Goal: Task Accomplishment & Management: Use online tool/utility

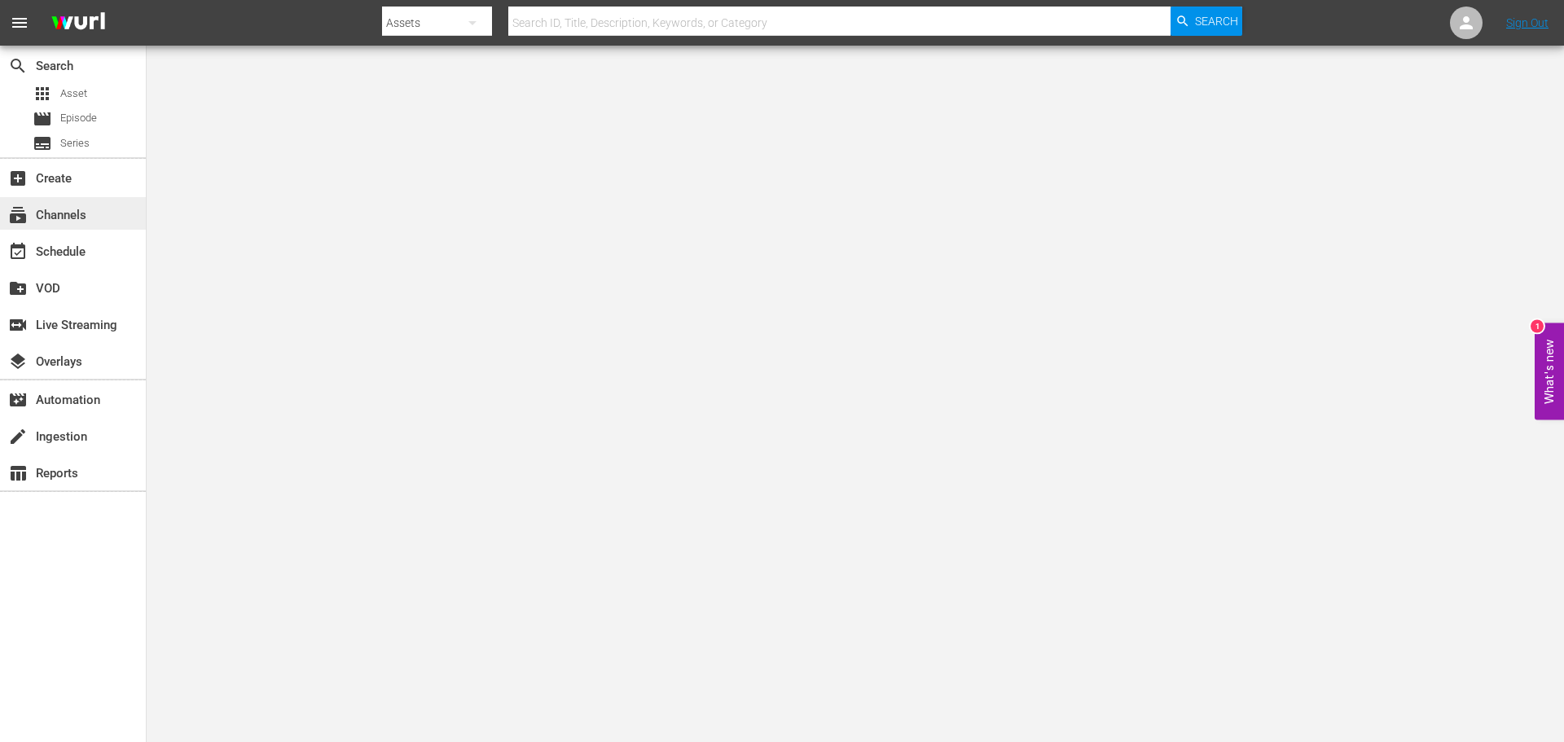
click at [104, 211] on div "subscriptions Channels" at bounding box center [73, 213] width 146 height 33
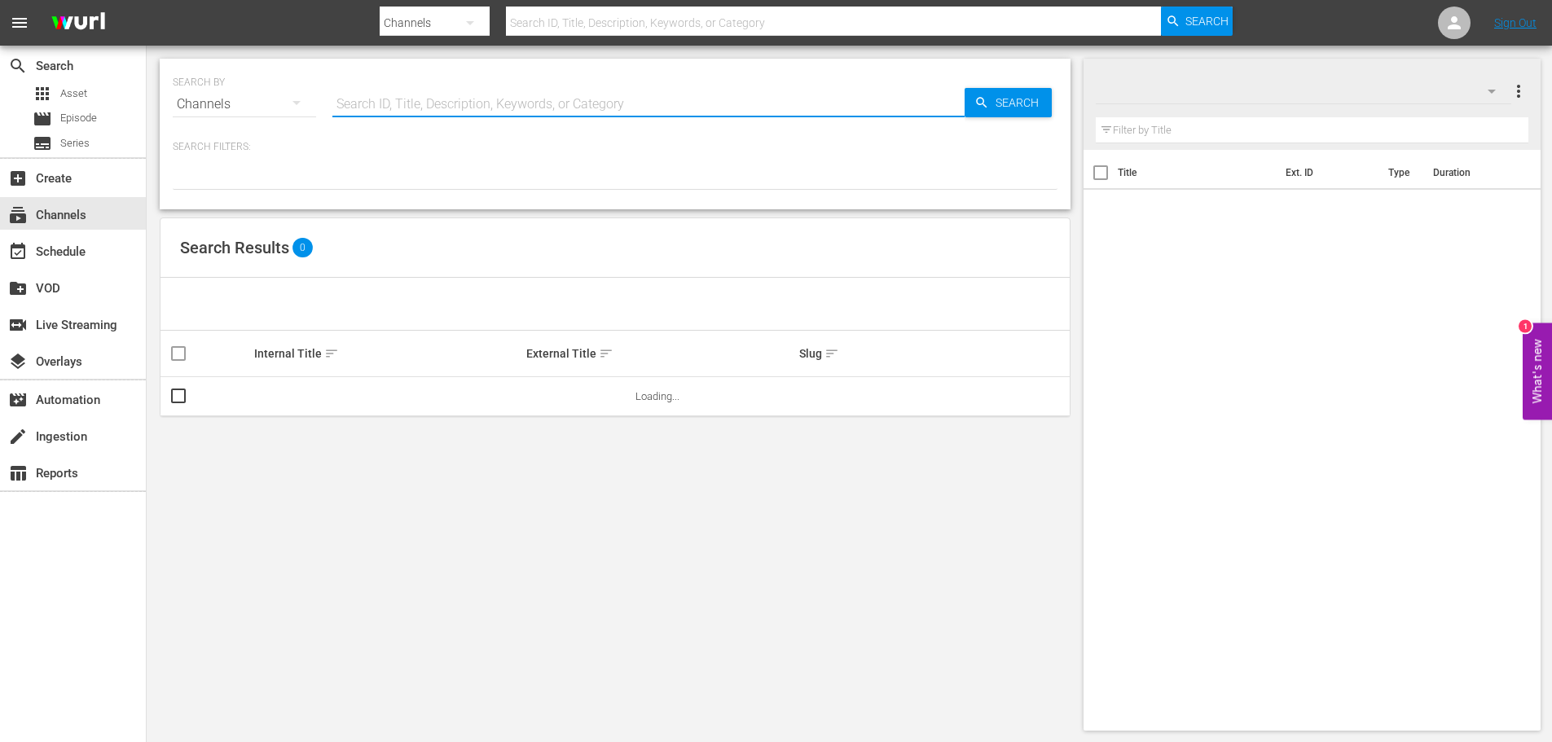
click at [395, 99] on input "text" at bounding box center [648, 104] width 632 height 39
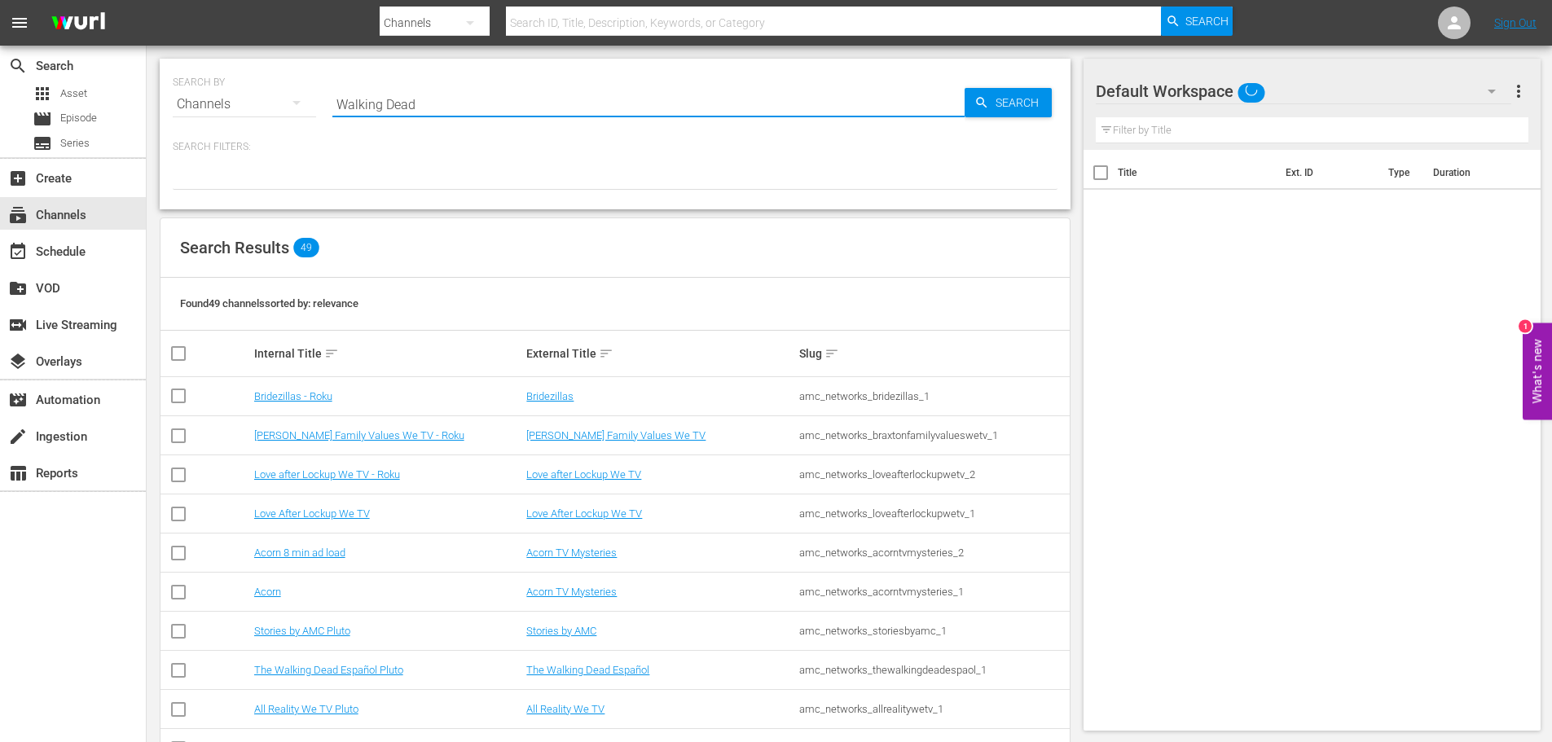
type input "Walking Dead"
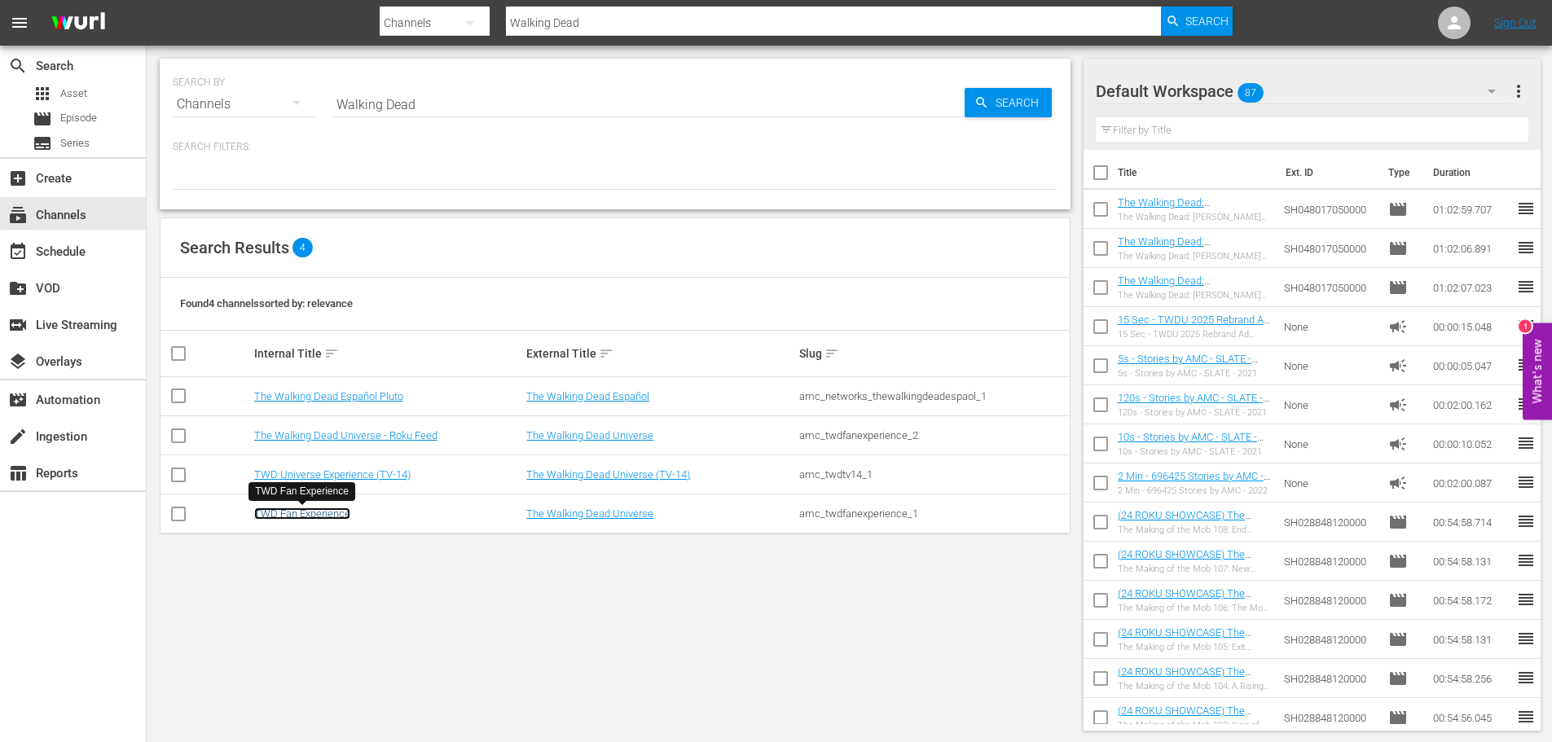
click at [299, 511] on link "TWD Fan Experience" at bounding box center [302, 513] width 96 height 12
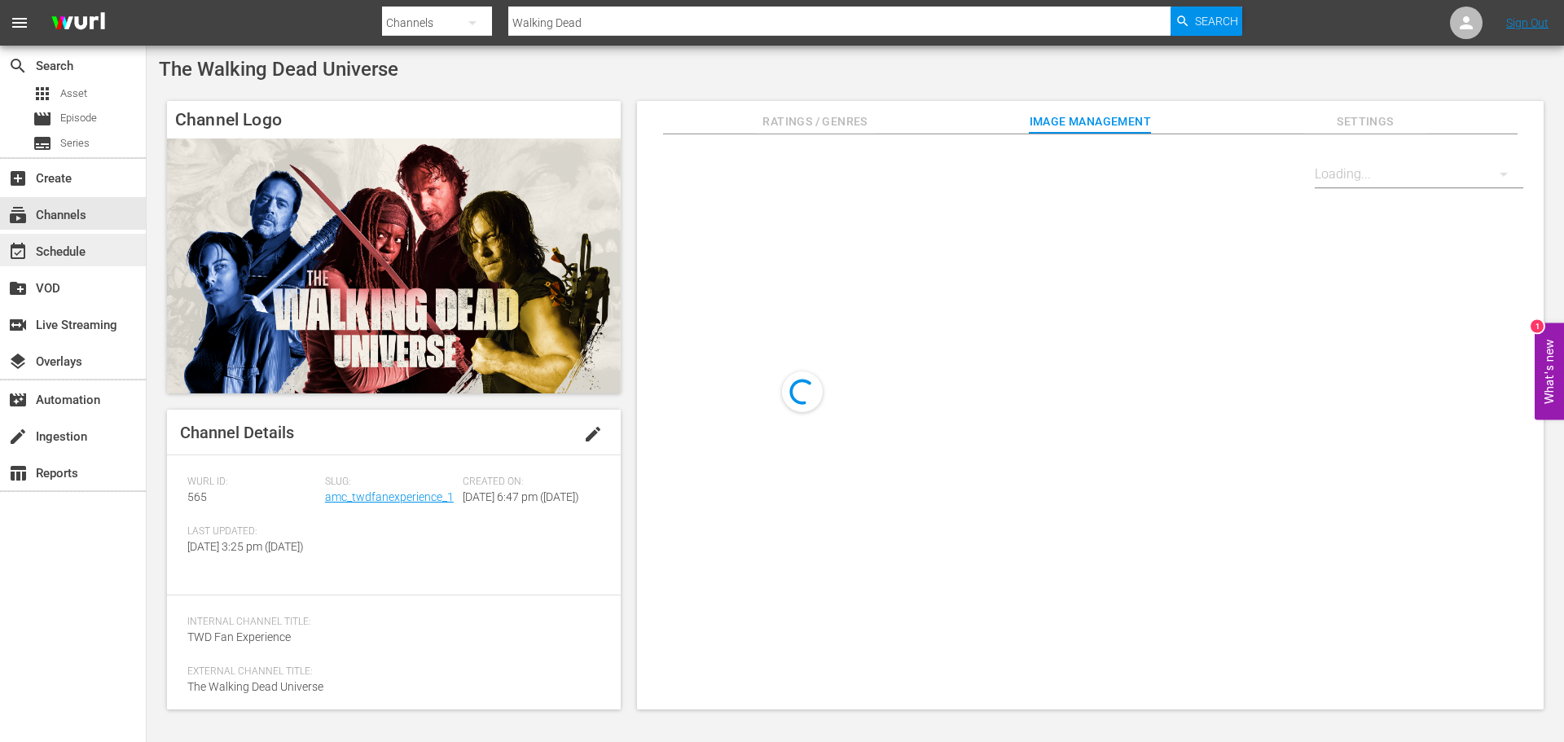
click at [70, 257] on div "event_available Schedule" at bounding box center [45, 249] width 91 height 15
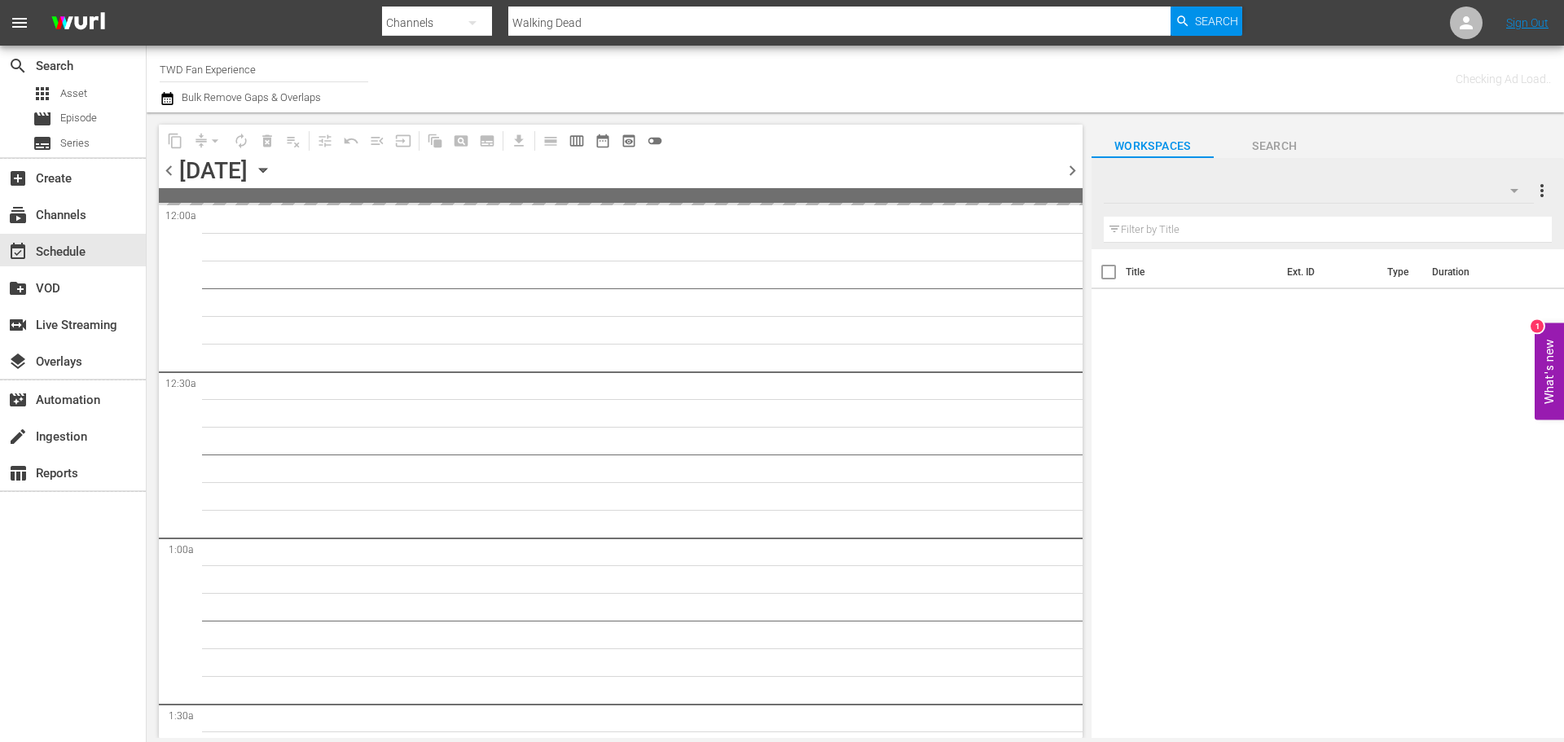
click at [272, 169] on icon "button" at bounding box center [263, 170] width 18 height 18
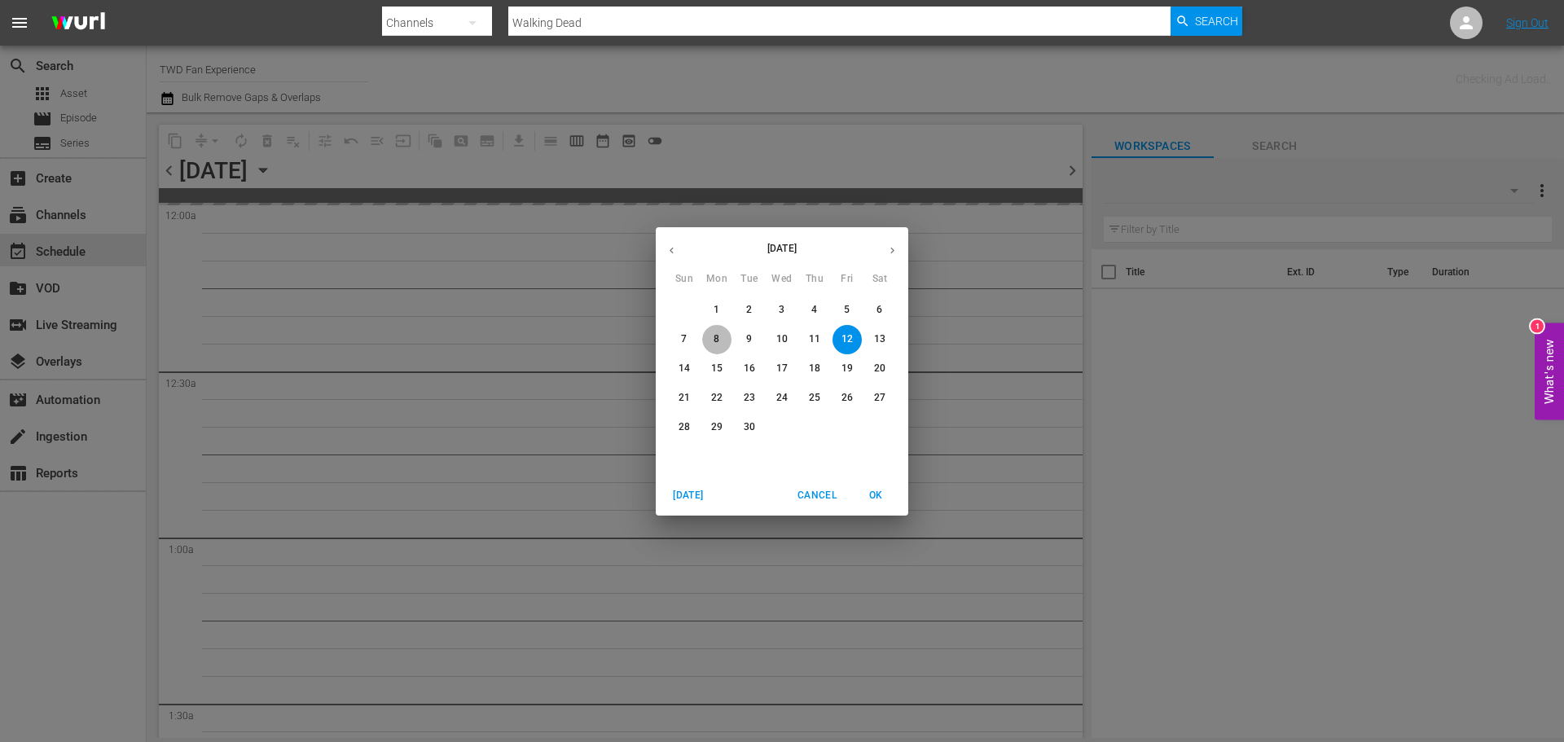
click at [713, 336] on p "8" at bounding box center [716, 339] width 6 height 14
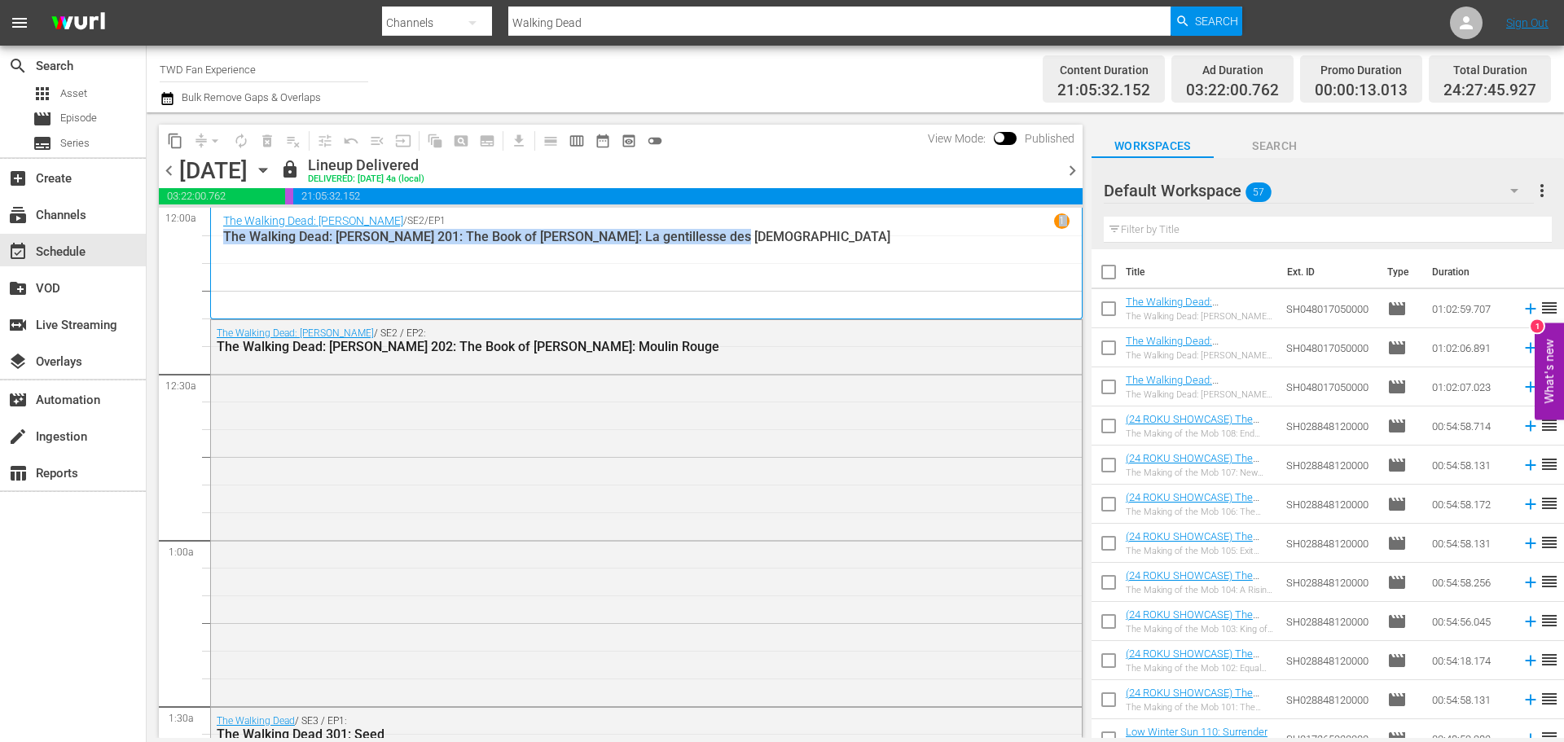
drag, startPoint x: 1006, startPoint y: 222, endPoint x: 1011, endPoint y: 247, distance: 25.7
click at [1011, 247] on div "The Walking Dead: [PERSON_NAME] / SE2 / EP1 1 The Walking Dead: [PERSON_NAME] 2…" at bounding box center [646, 262] width 846 height 99
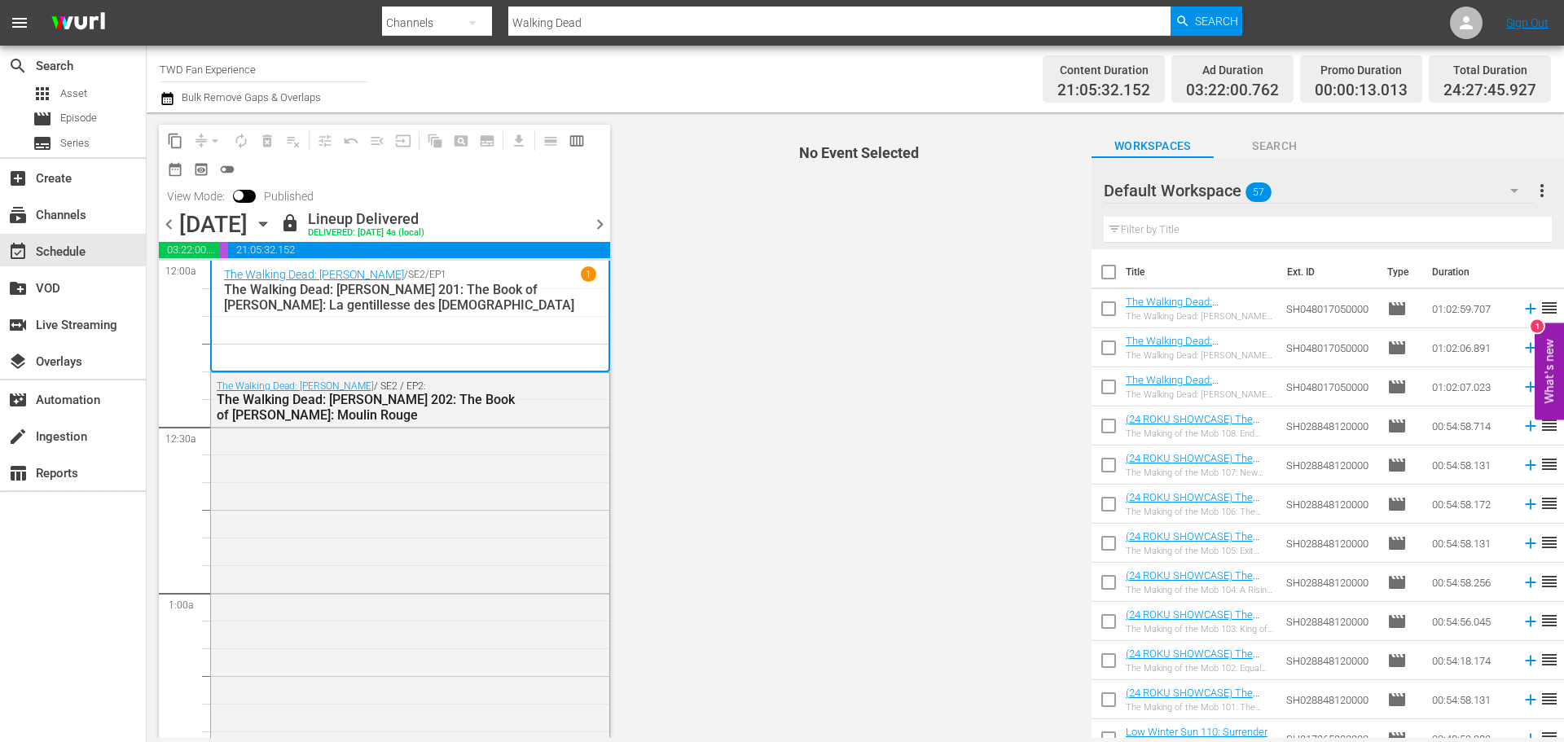
drag, startPoint x: 611, startPoint y: 288, endPoint x: 611, endPoint y: 306, distance: 17.9
click at [611, 306] on div "content_copy compress arrow_drop_down autorenew_outlined delete_forever_outline…" at bounding box center [381, 425] width 468 height 626
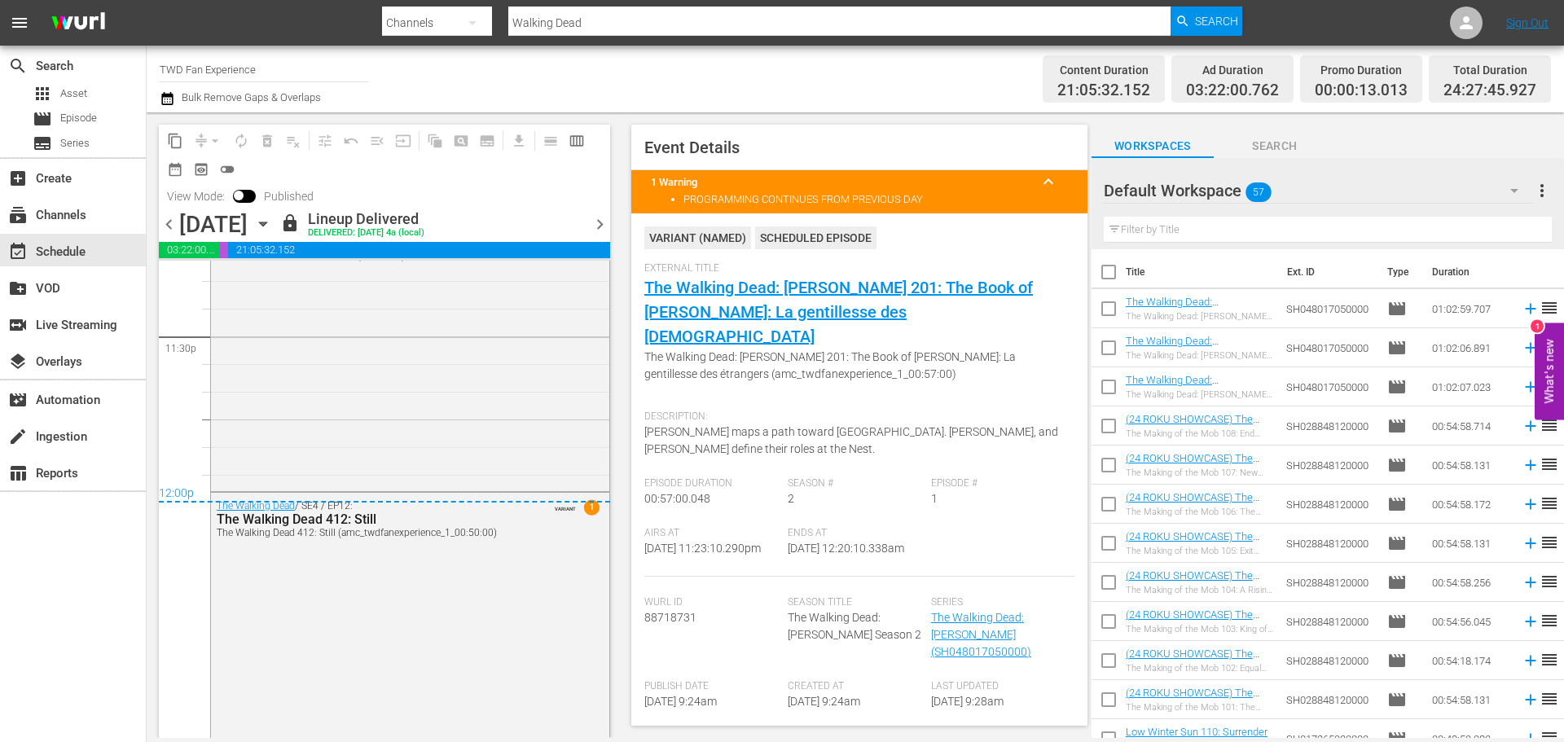
scroll to position [7764, 0]
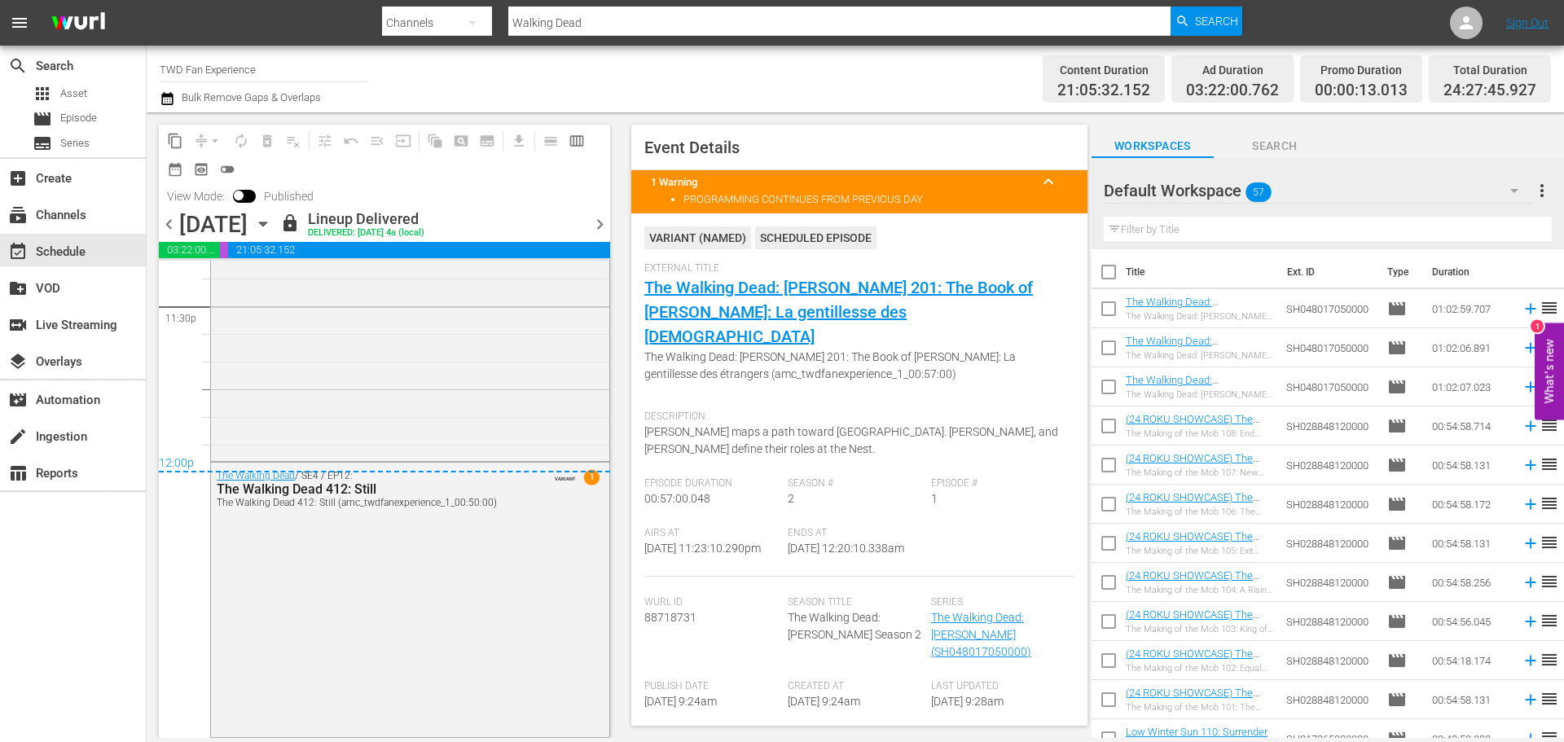
click at [276, 227] on div "[DATE] [DATE]" at bounding box center [227, 224] width 97 height 27
click at [272, 225] on icon "button" at bounding box center [263, 224] width 18 height 18
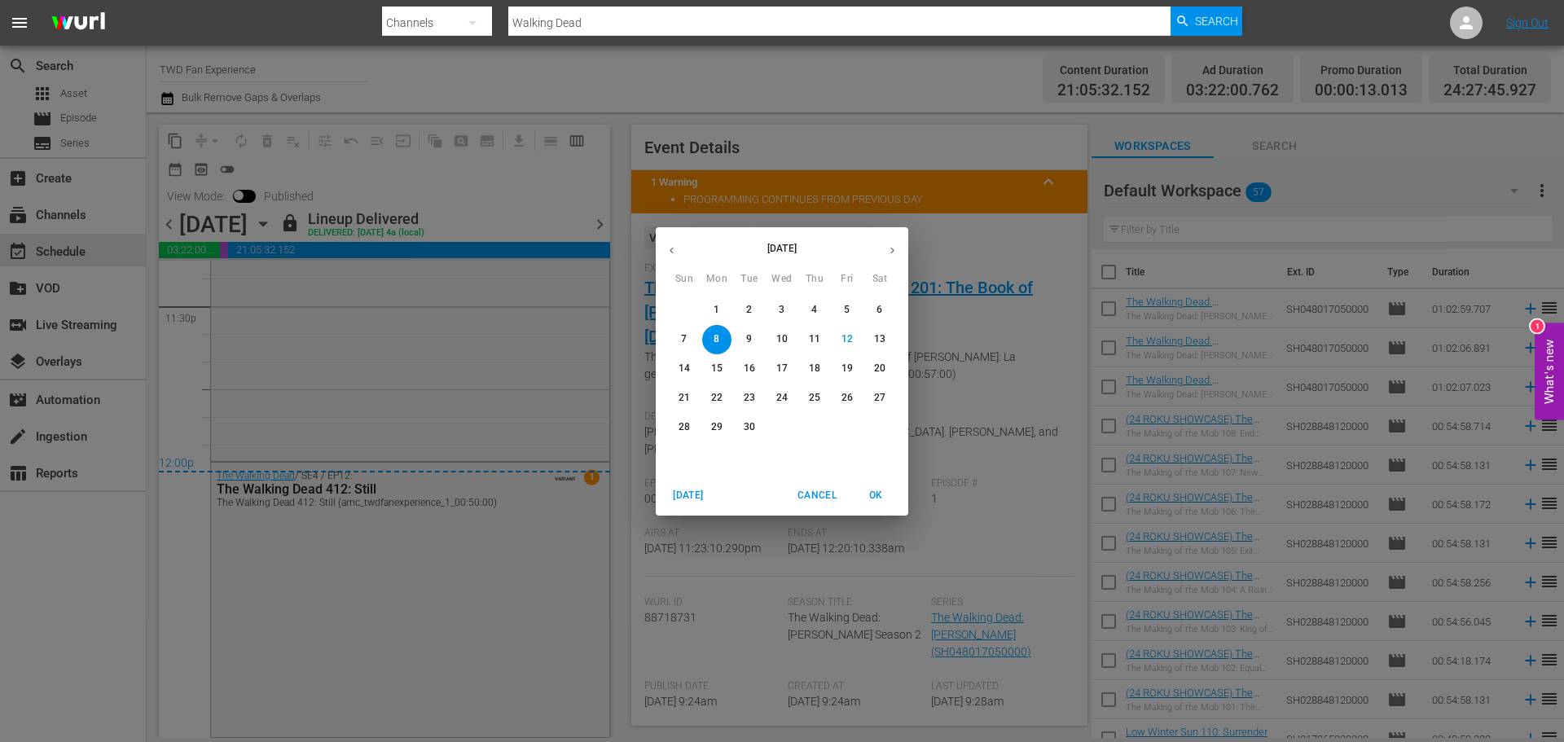
click at [741, 337] on span "9" at bounding box center [749, 339] width 29 height 14
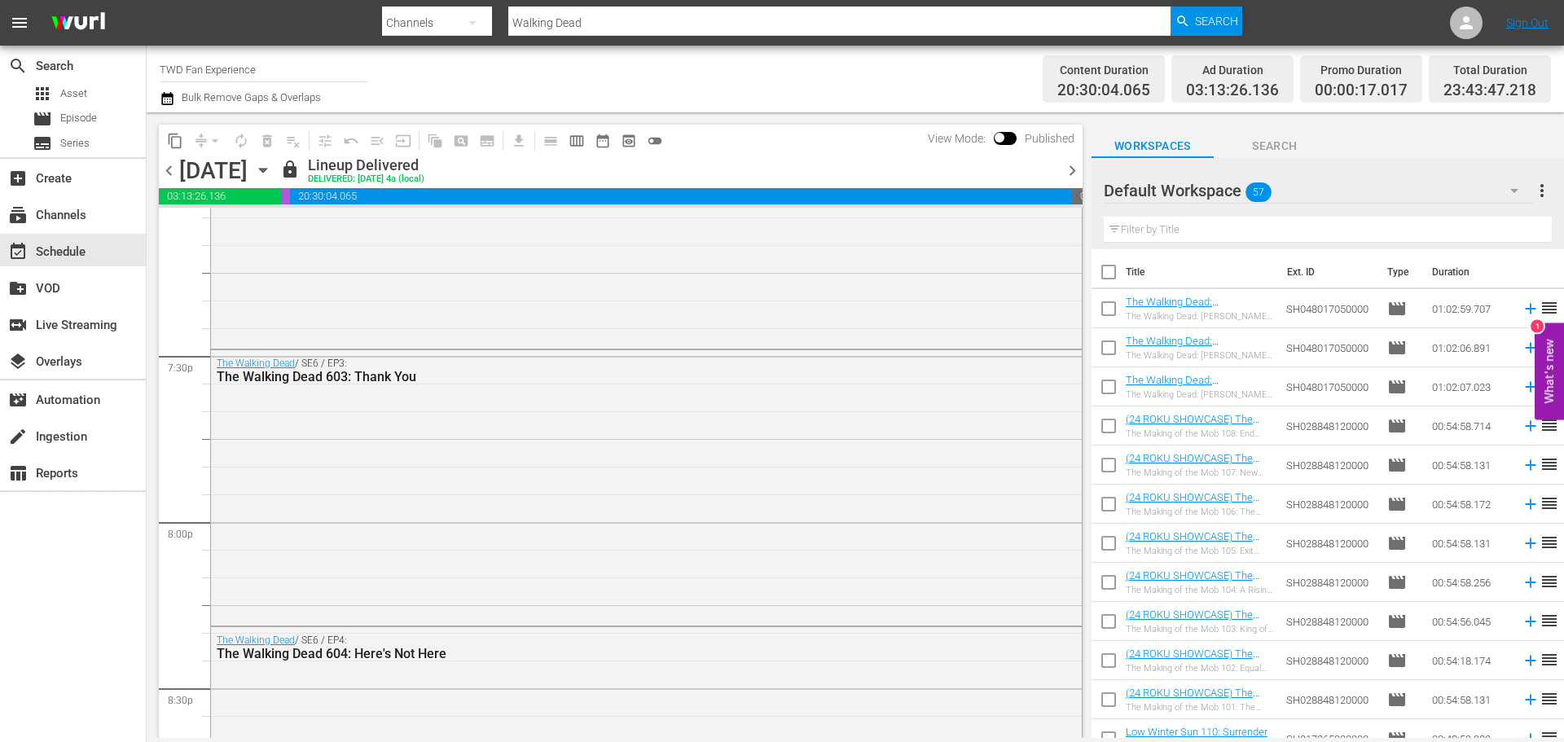
scroll to position [6318, 0]
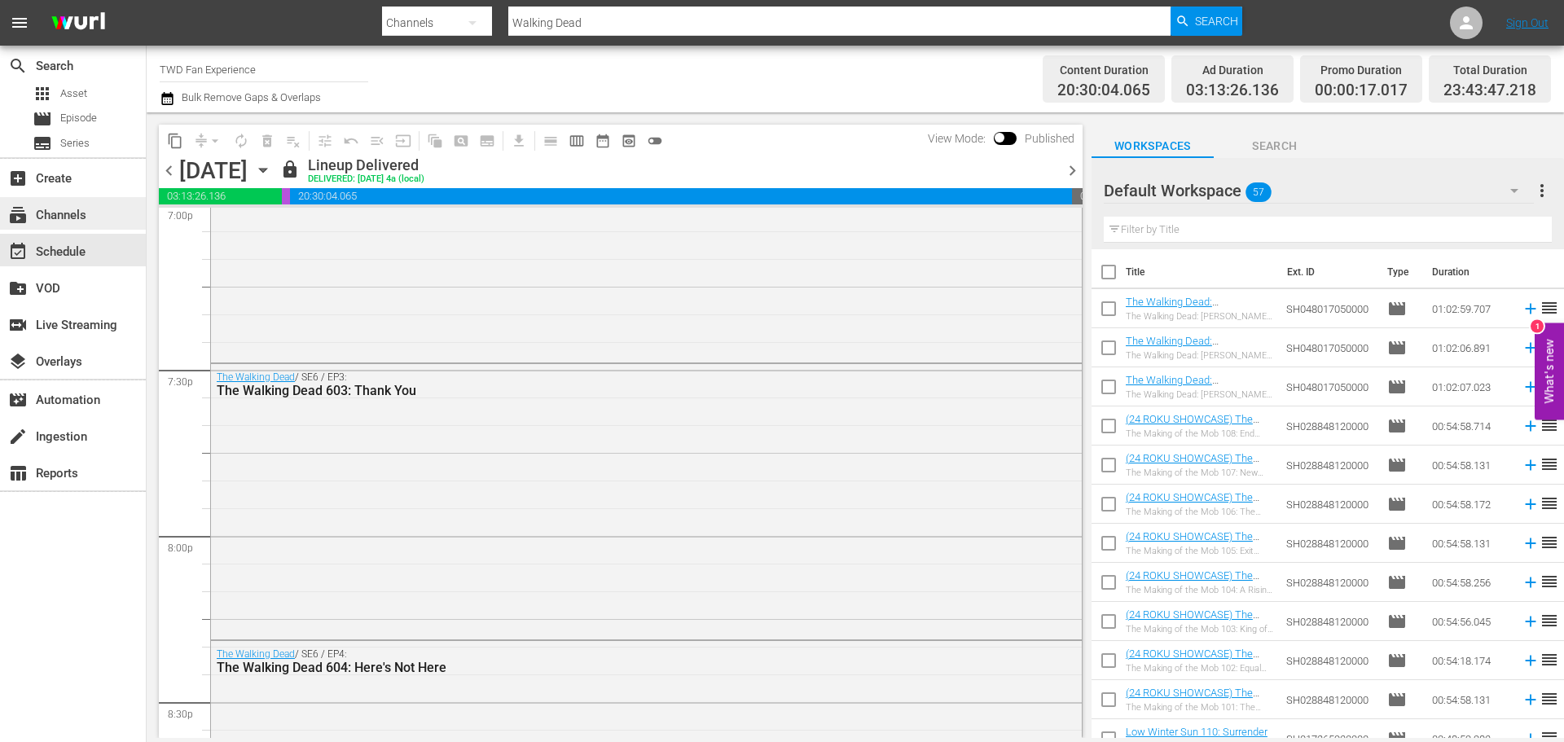
click at [71, 215] on div "subscriptions Channels" at bounding box center [45, 212] width 91 height 15
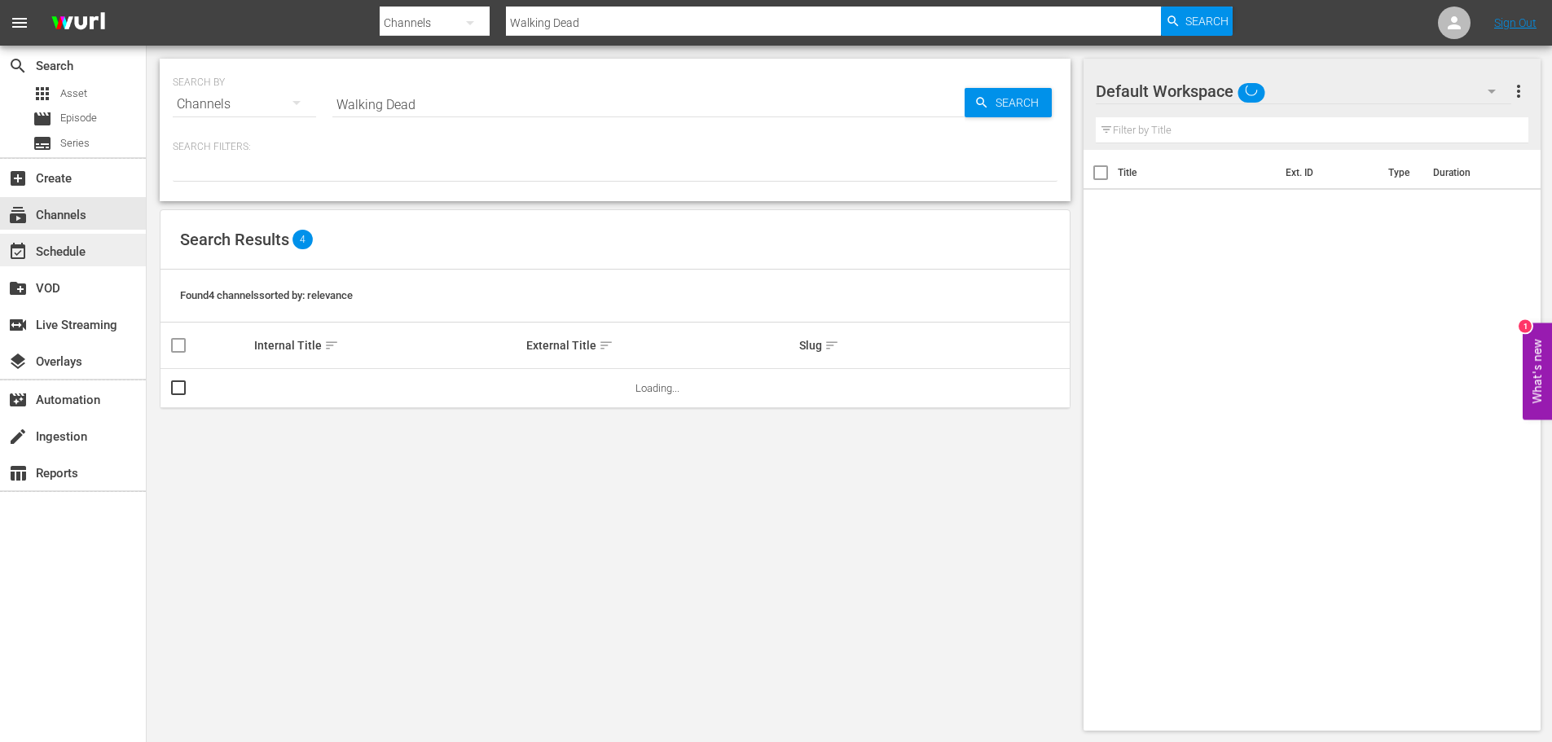
click at [59, 252] on div "event_available Schedule" at bounding box center [45, 249] width 91 height 15
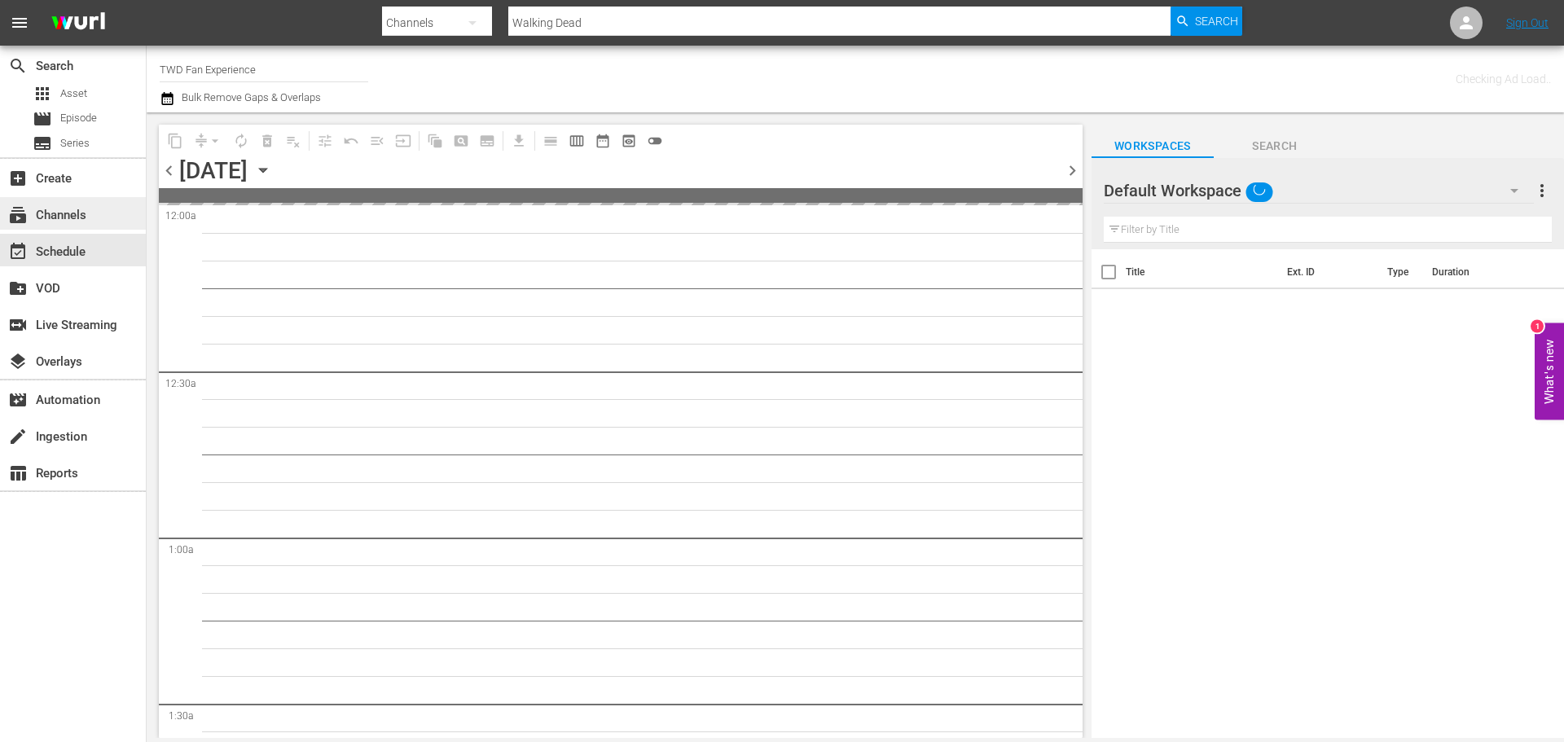
click at [85, 205] on div "subscriptions Channels" at bounding box center [45, 212] width 91 height 15
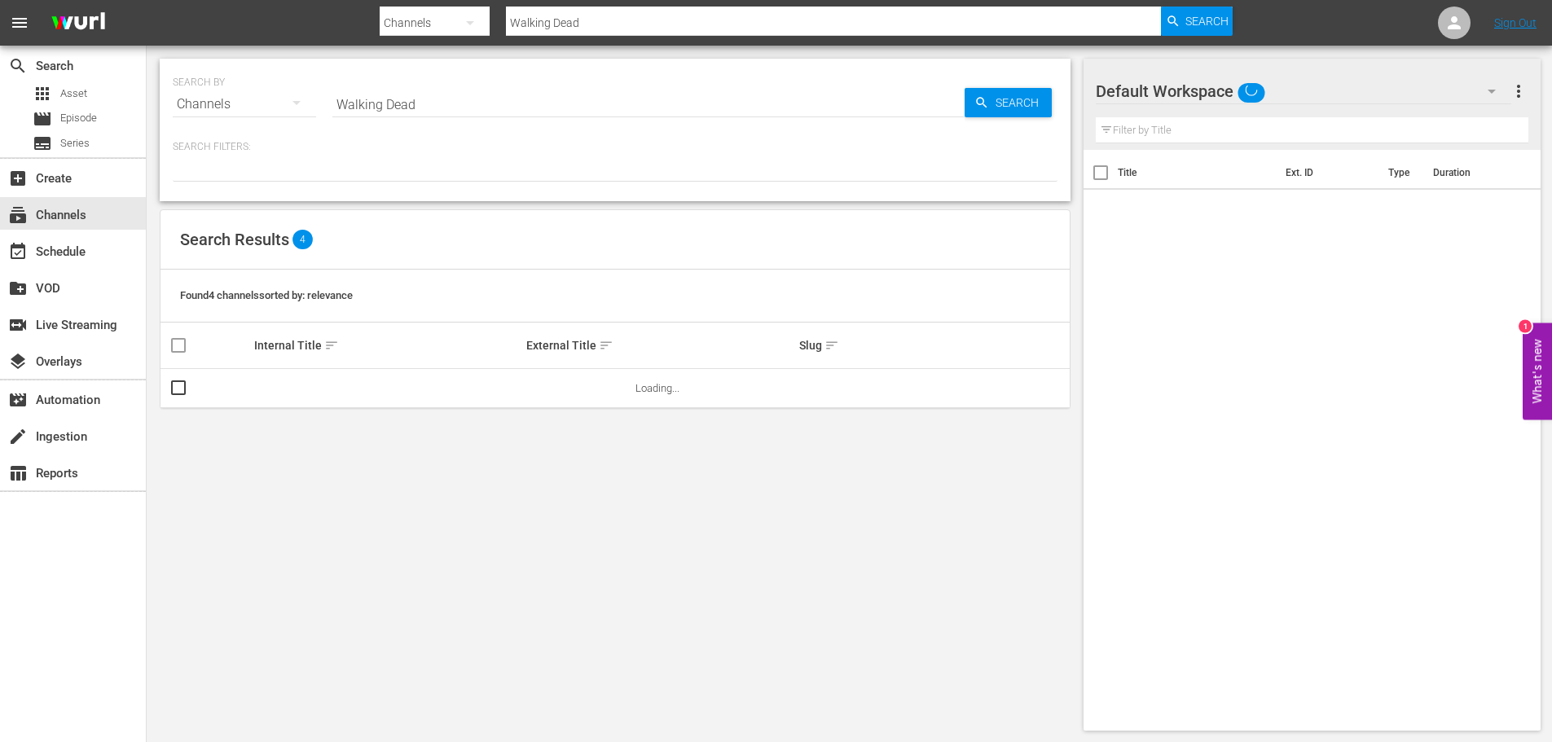
click at [388, 105] on input "Walking Dead" at bounding box center [648, 104] width 632 height 39
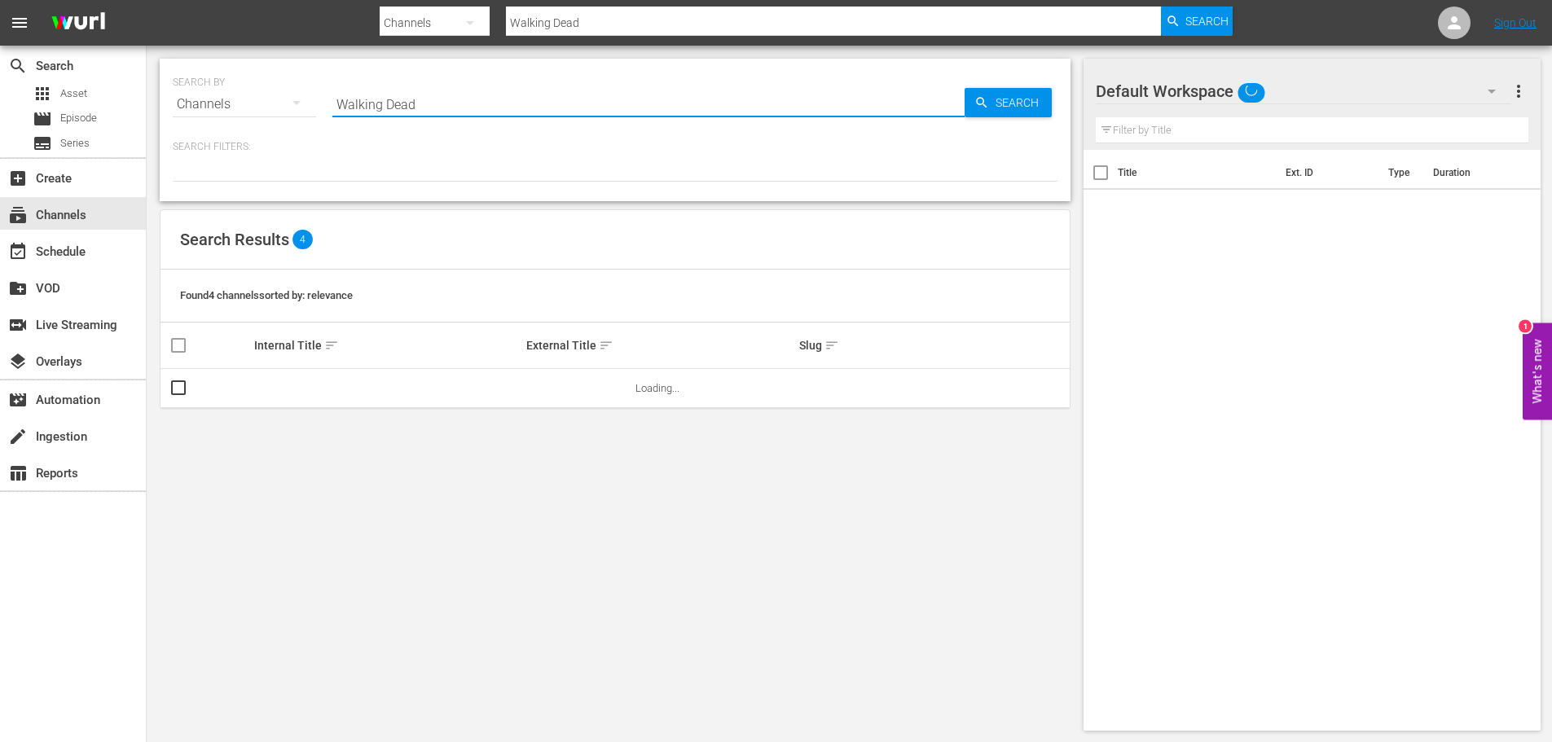
click at [388, 105] on input "Walking Dead" at bounding box center [648, 104] width 632 height 39
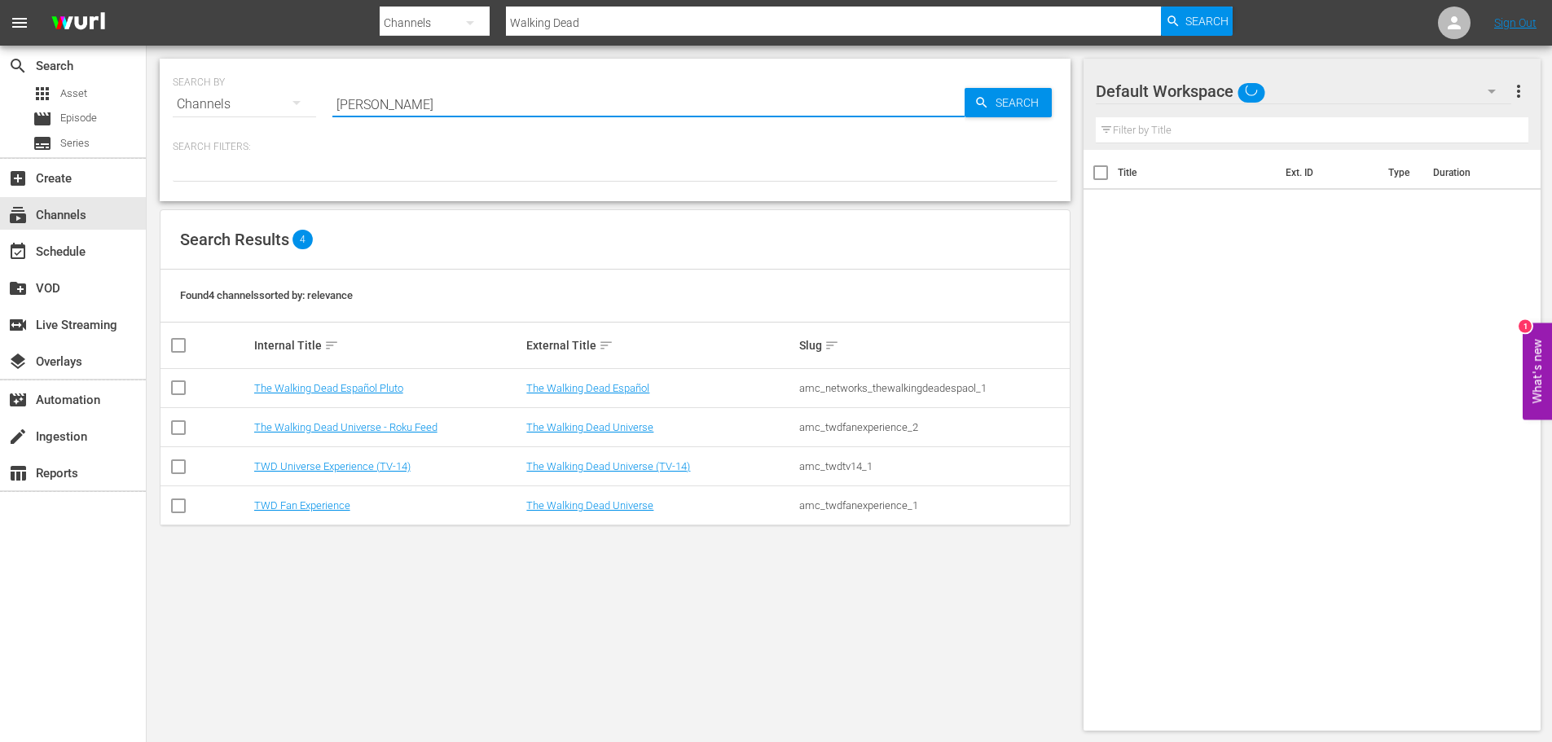
type input "Stories"
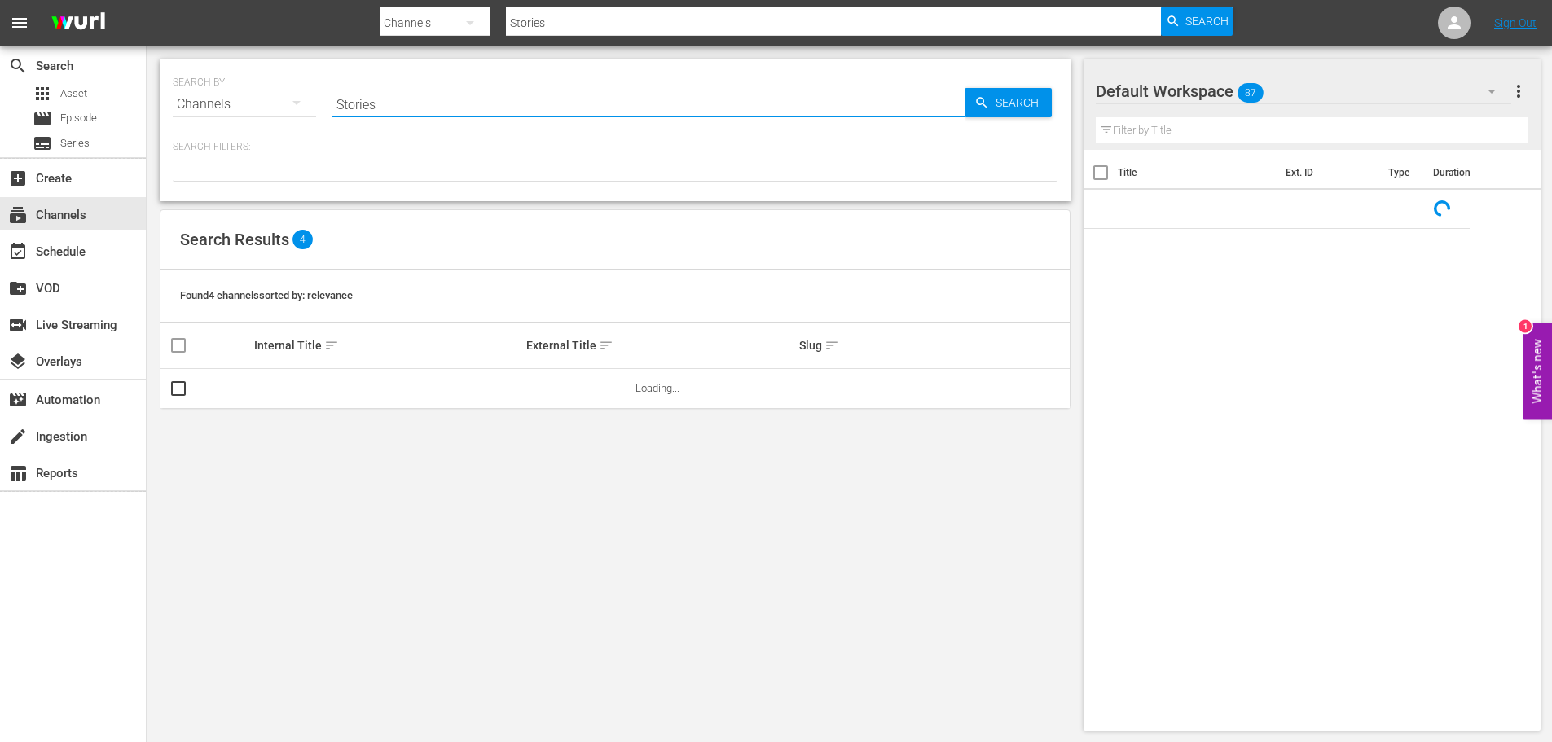
type input "stories by amc"
click at [1016, 98] on span "Search" at bounding box center [1020, 102] width 63 height 29
type input "stories by amc"
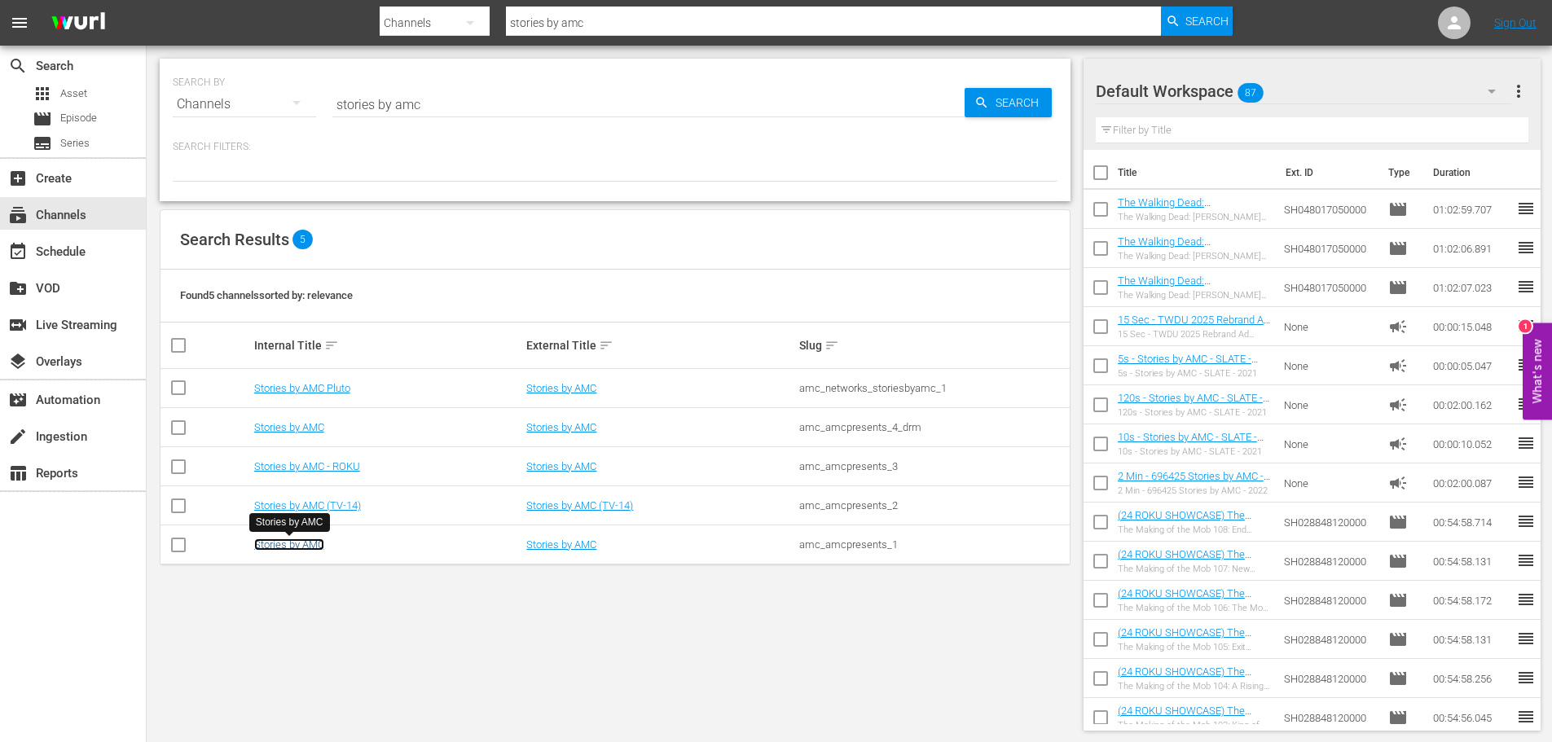
click at [292, 547] on link "Stories by AMC" at bounding box center [289, 544] width 70 height 12
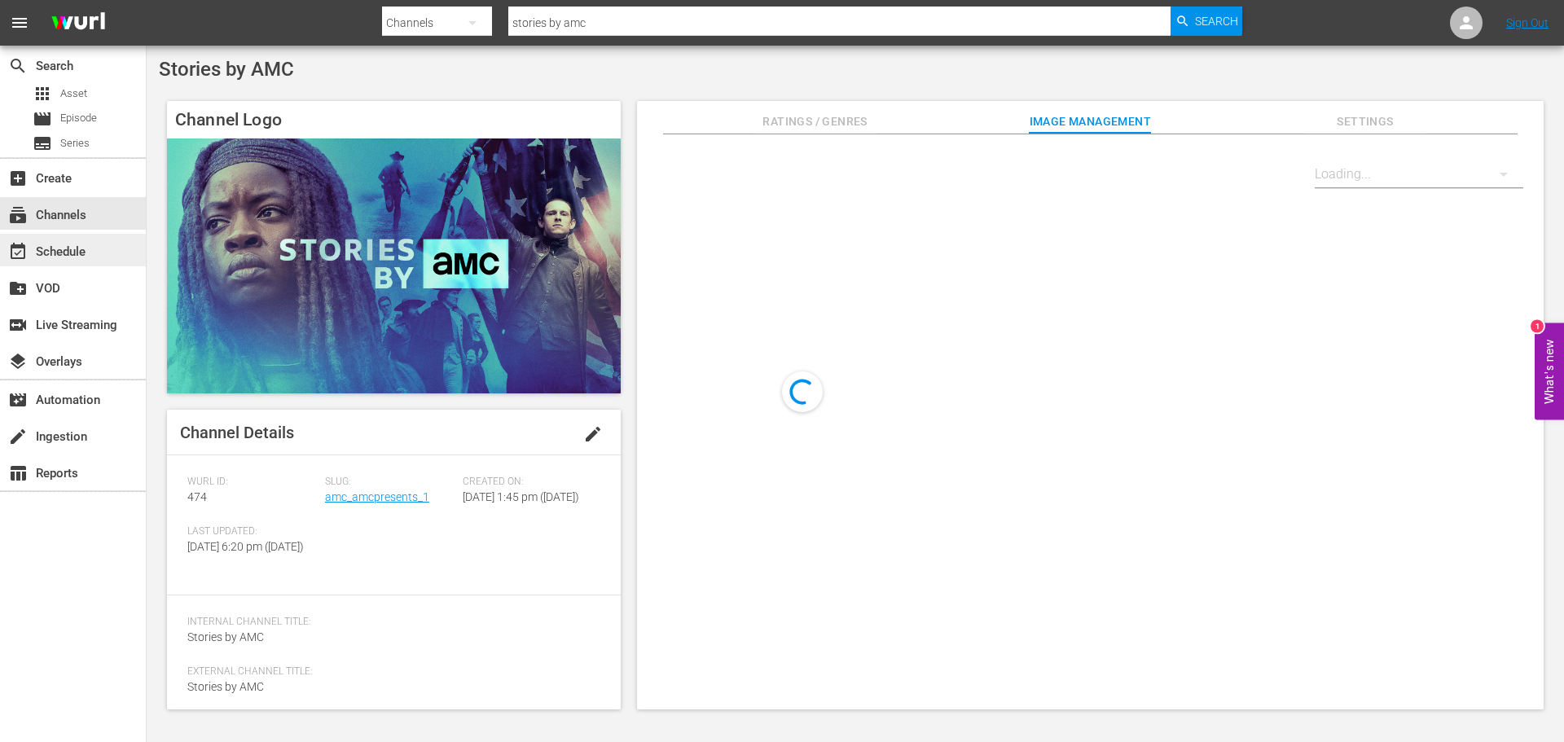
click at [68, 248] on div "event_available Schedule" at bounding box center [45, 249] width 91 height 15
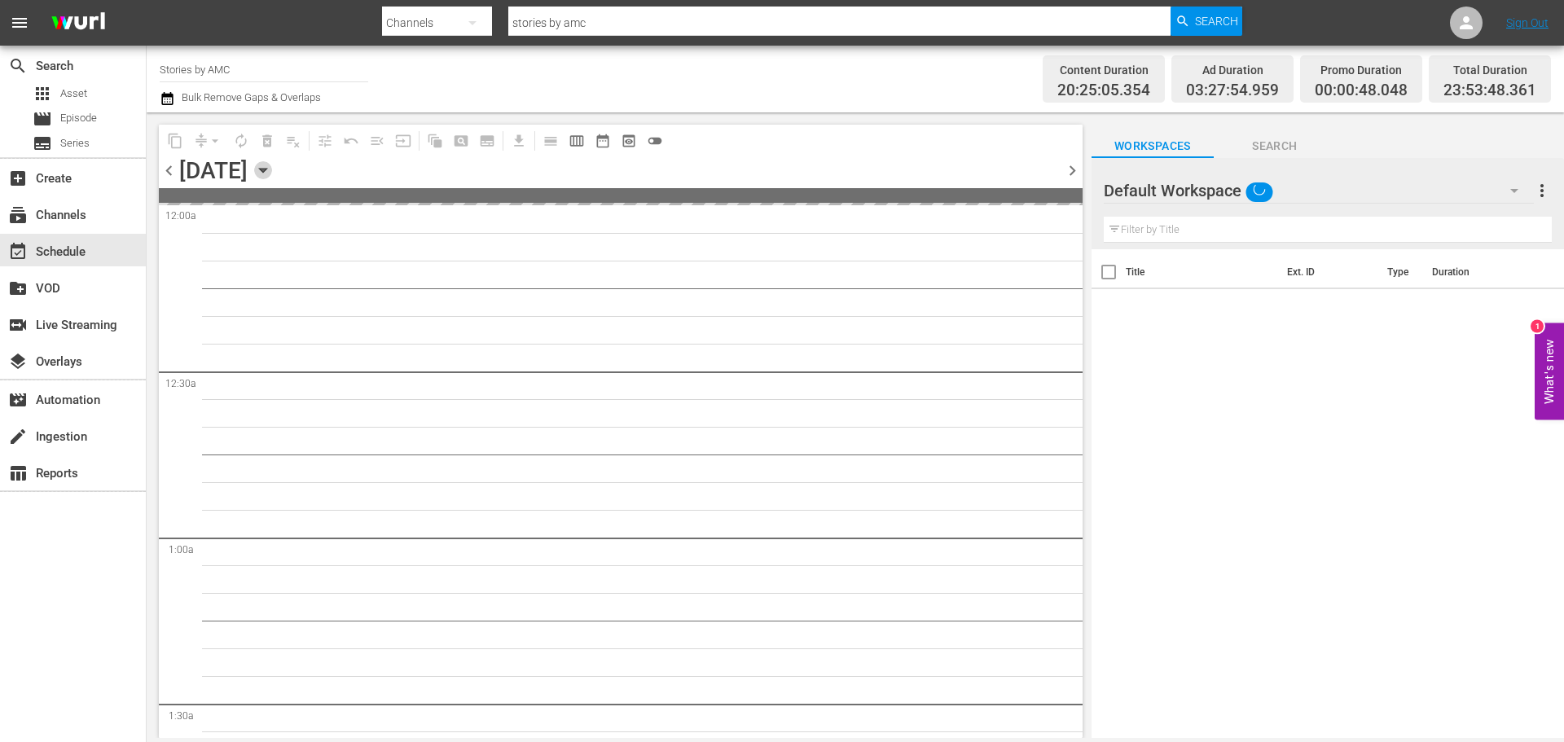
click at [272, 172] on icon "button" at bounding box center [263, 170] width 18 height 18
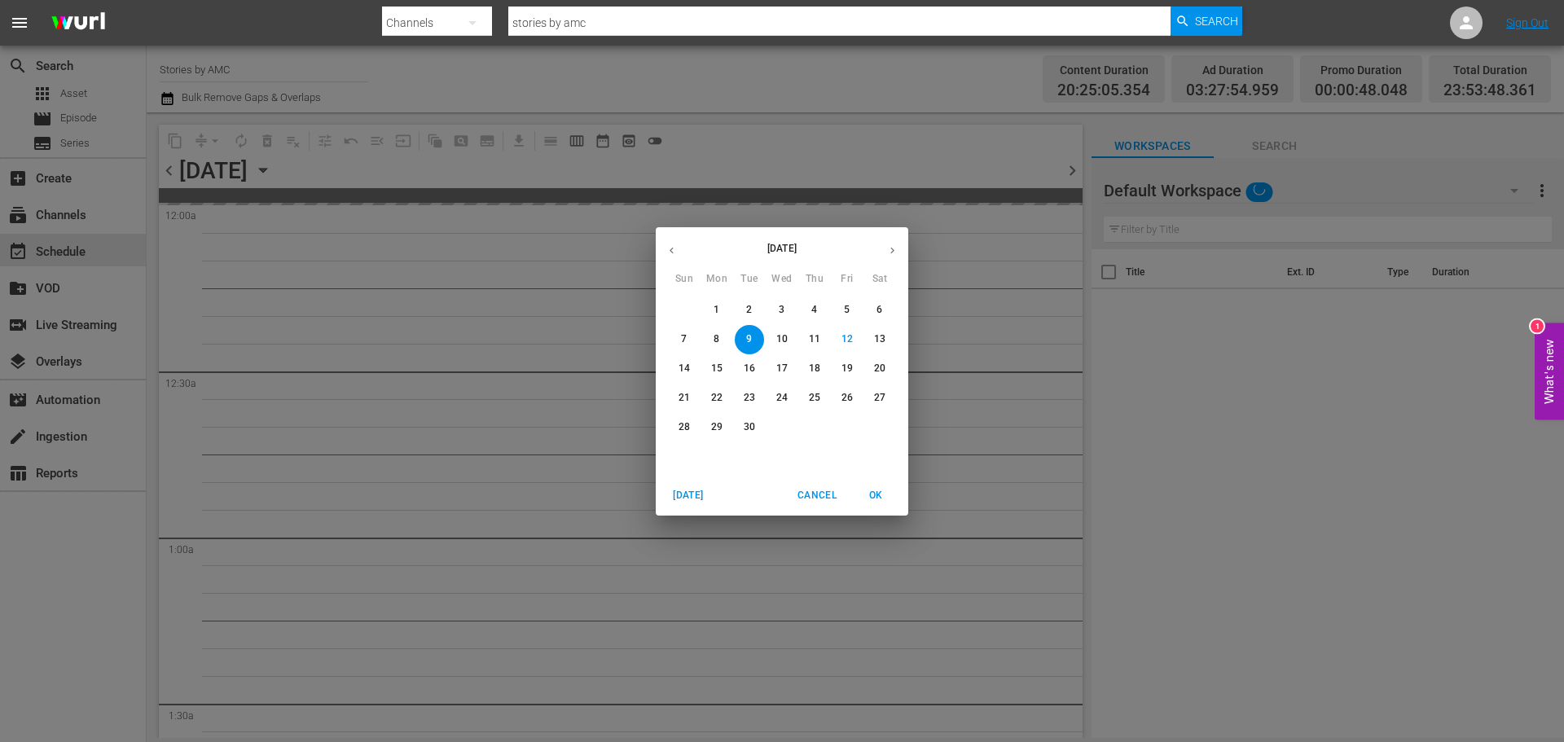
click at [721, 338] on span "8" at bounding box center [716, 339] width 29 height 14
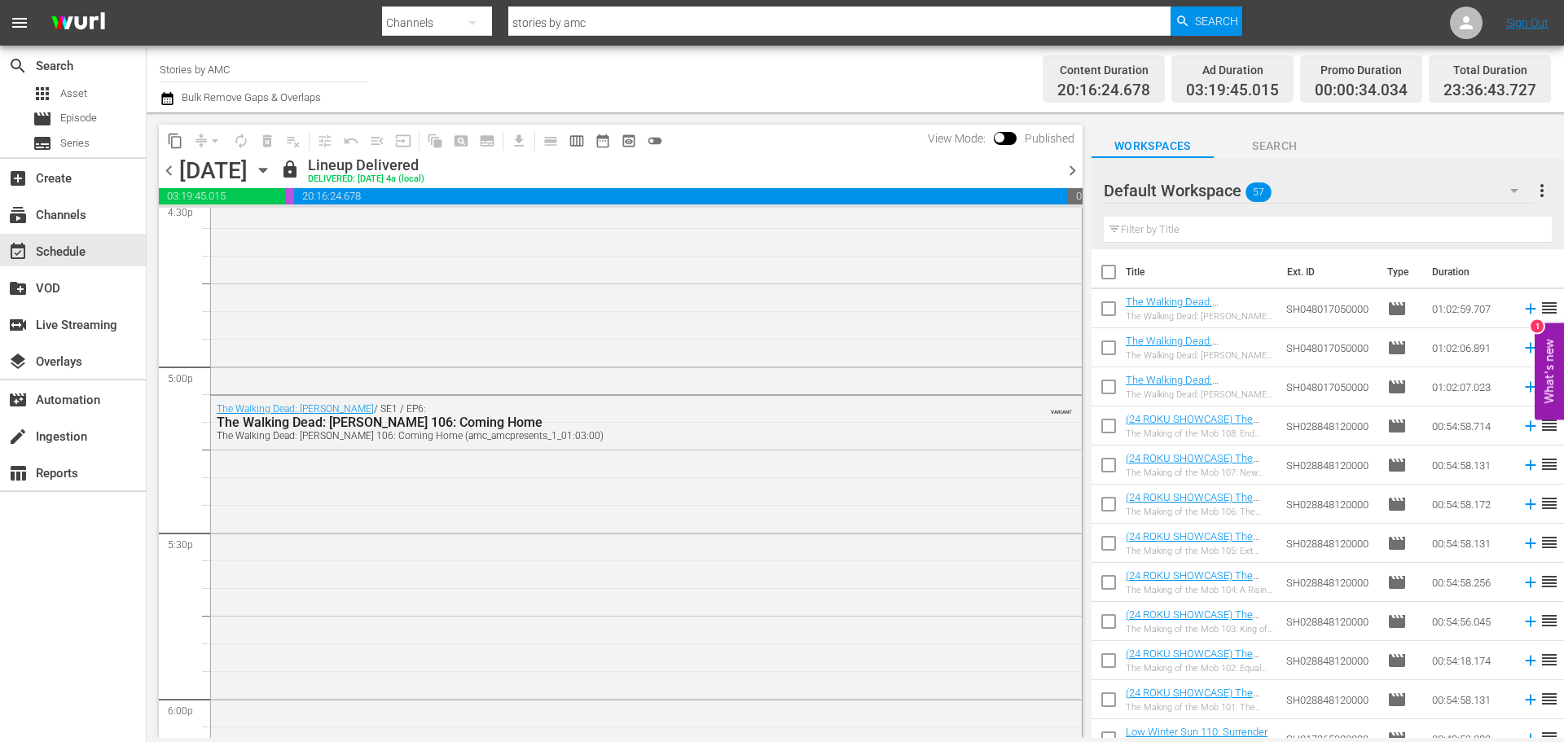
scroll to position [5464, 0]
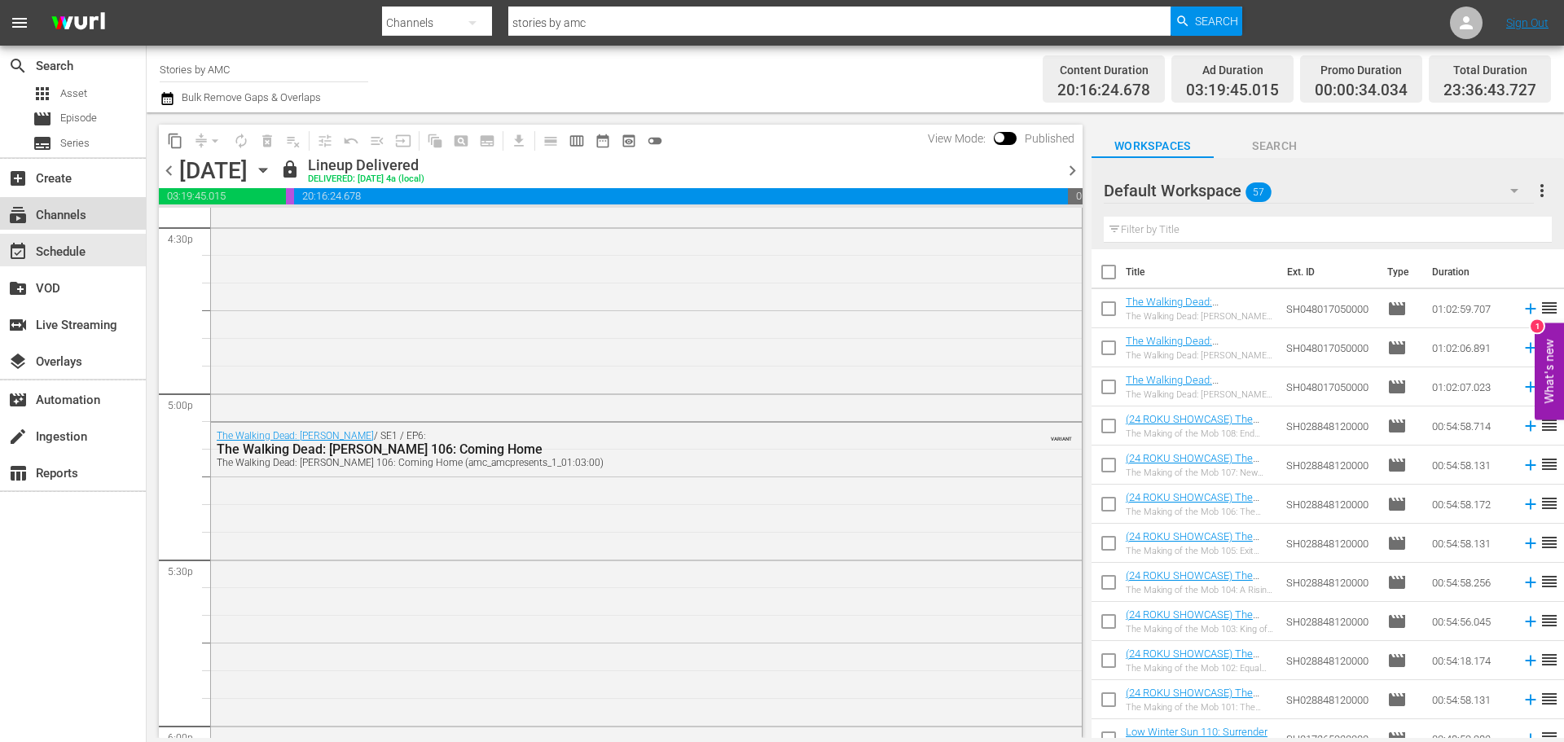
click at [88, 215] on div "subscriptions Channels" at bounding box center [45, 212] width 91 height 15
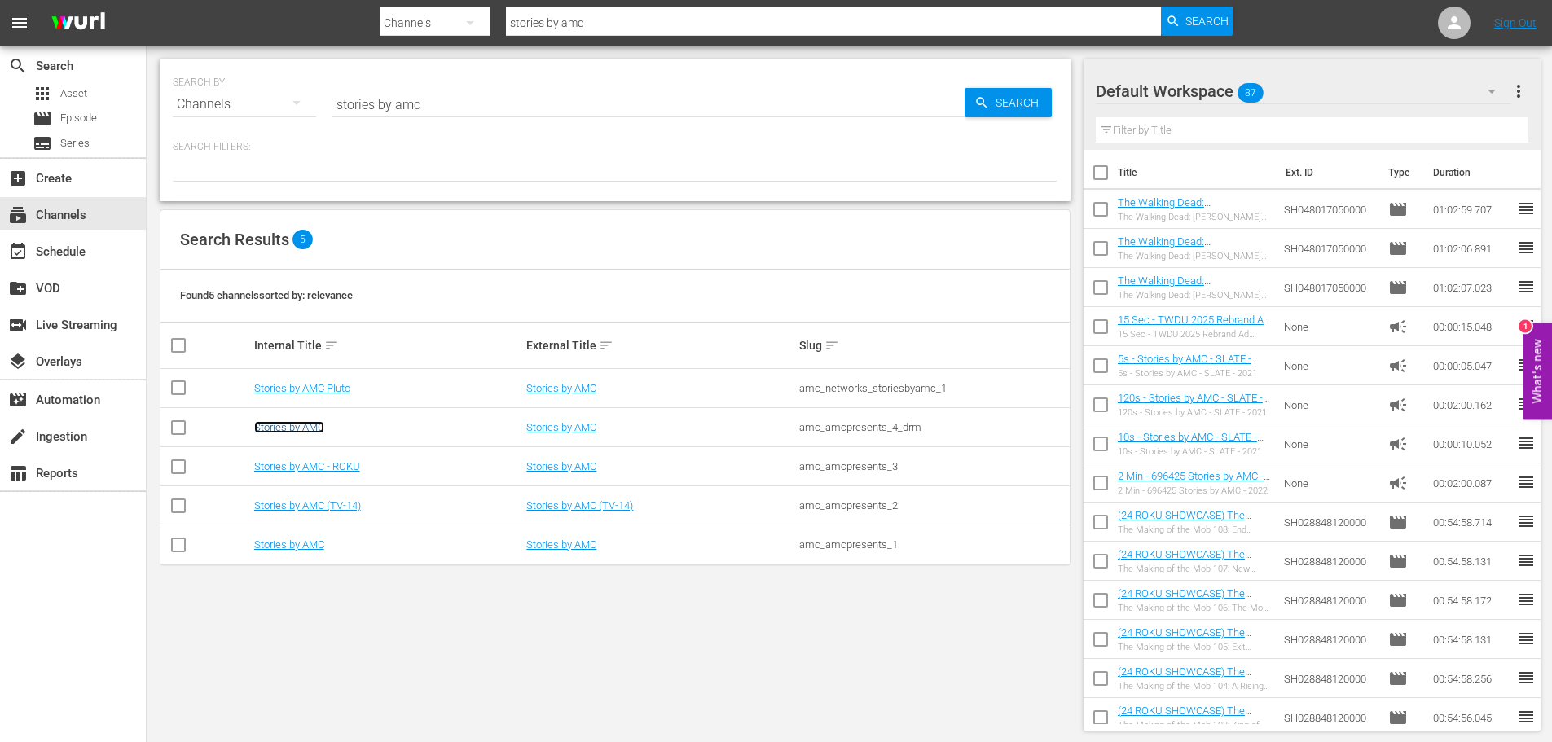
click at [280, 424] on link "Stories by AMC" at bounding box center [289, 427] width 70 height 12
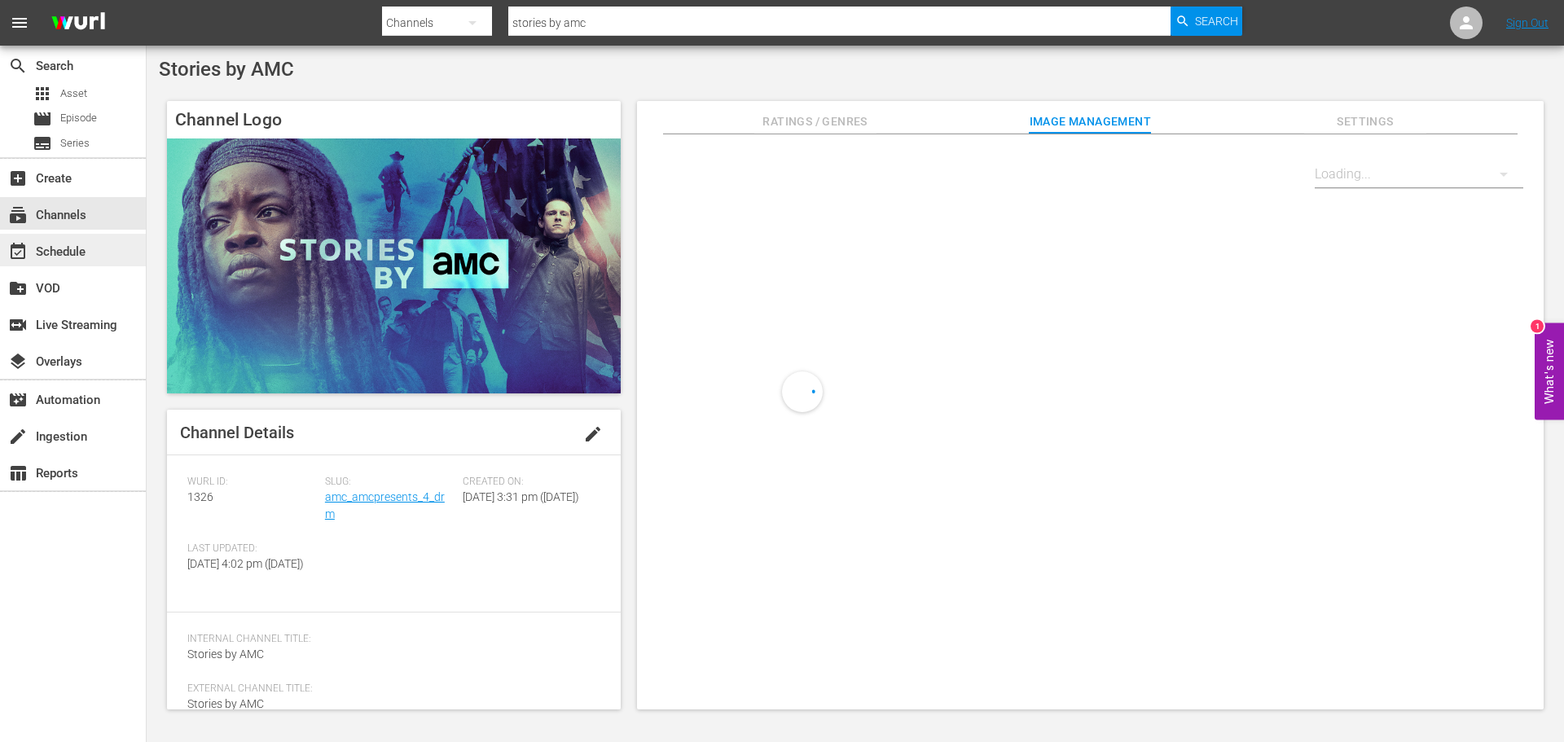
click at [78, 244] on div "event_available Schedule" at bounding box center [45, 249] width 91 height 15
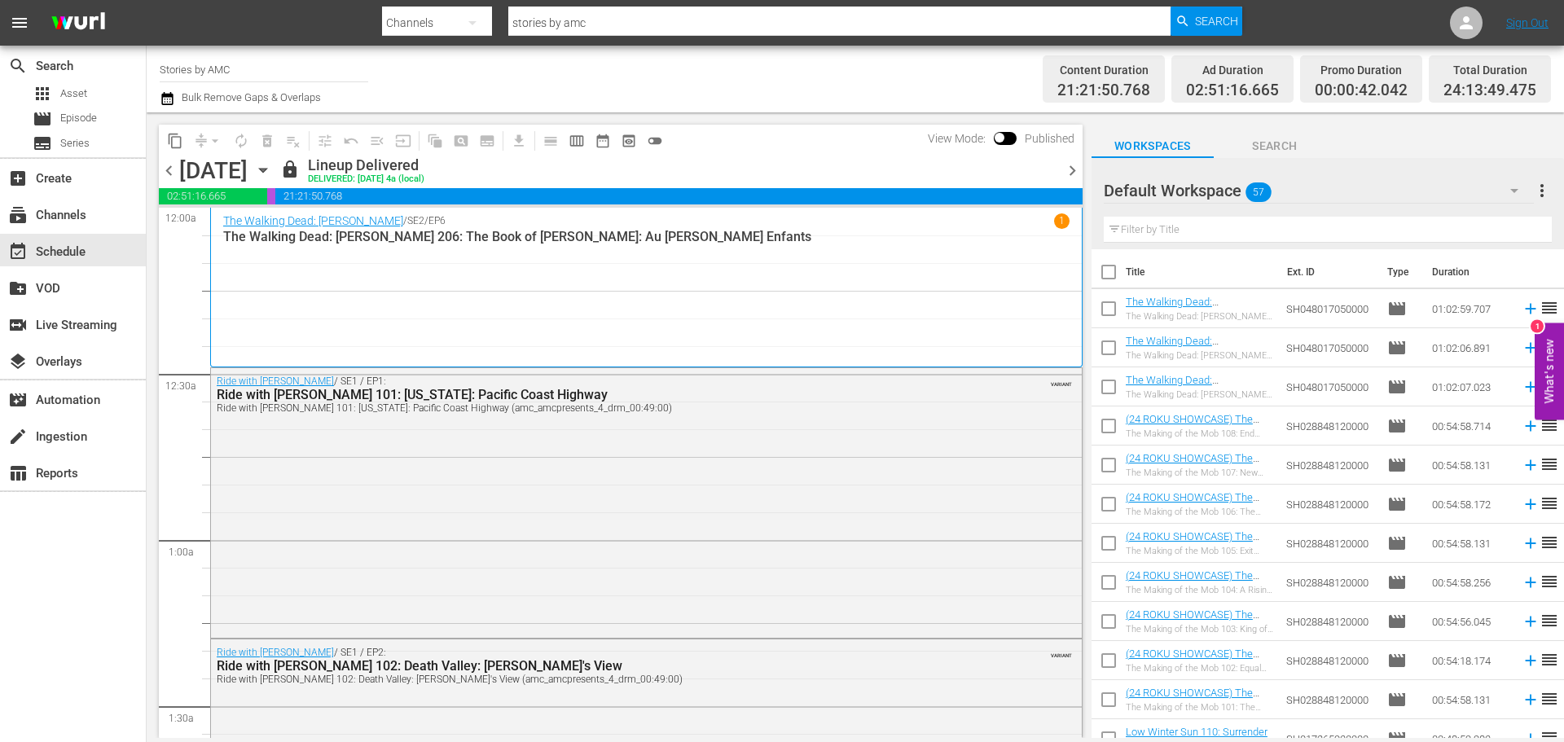
click at [266, 169] on icon "button" at bounding box center [262, 171] width 7 height 4
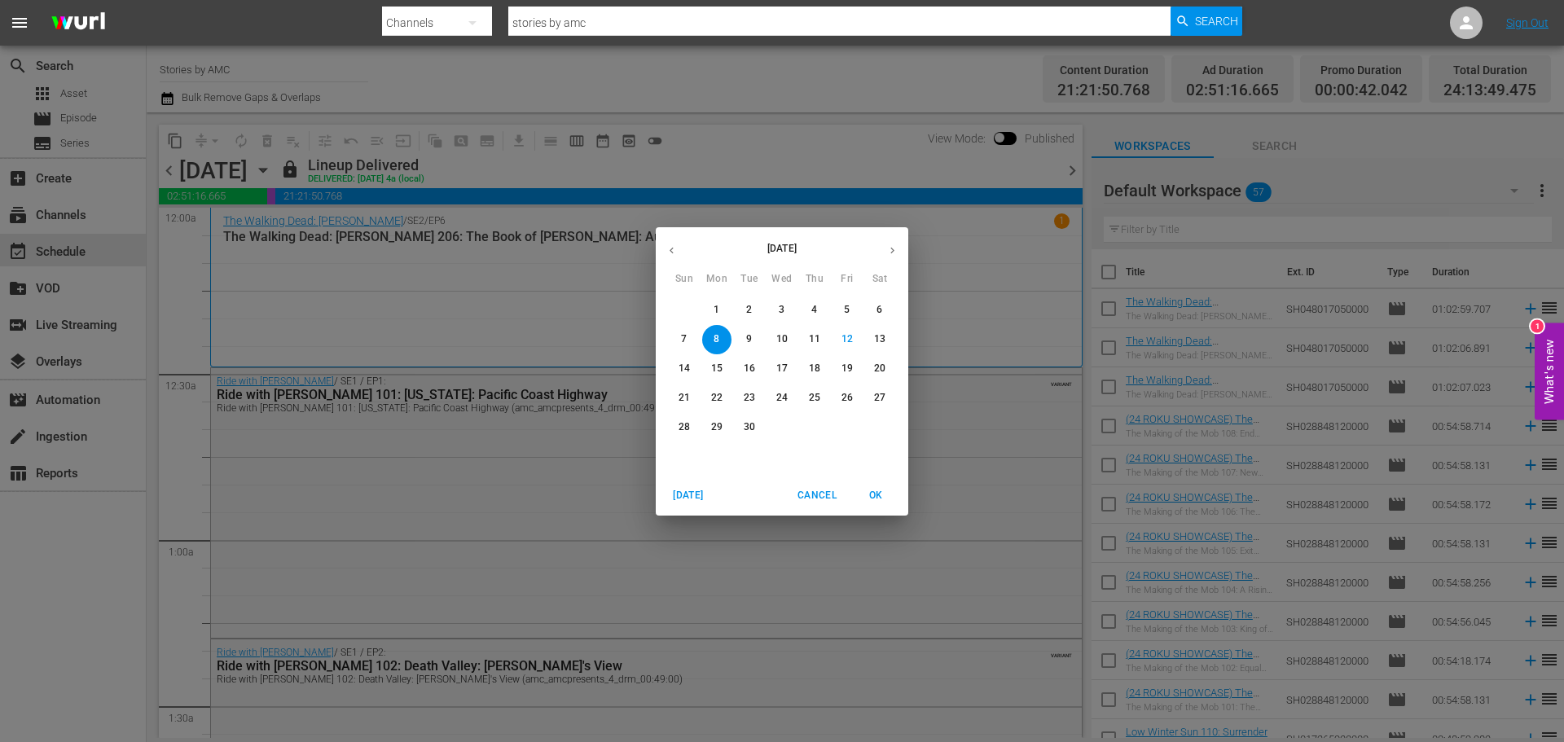
click at [738, 330] on button "9" at bounding box center [749, 339] width 29 height 29
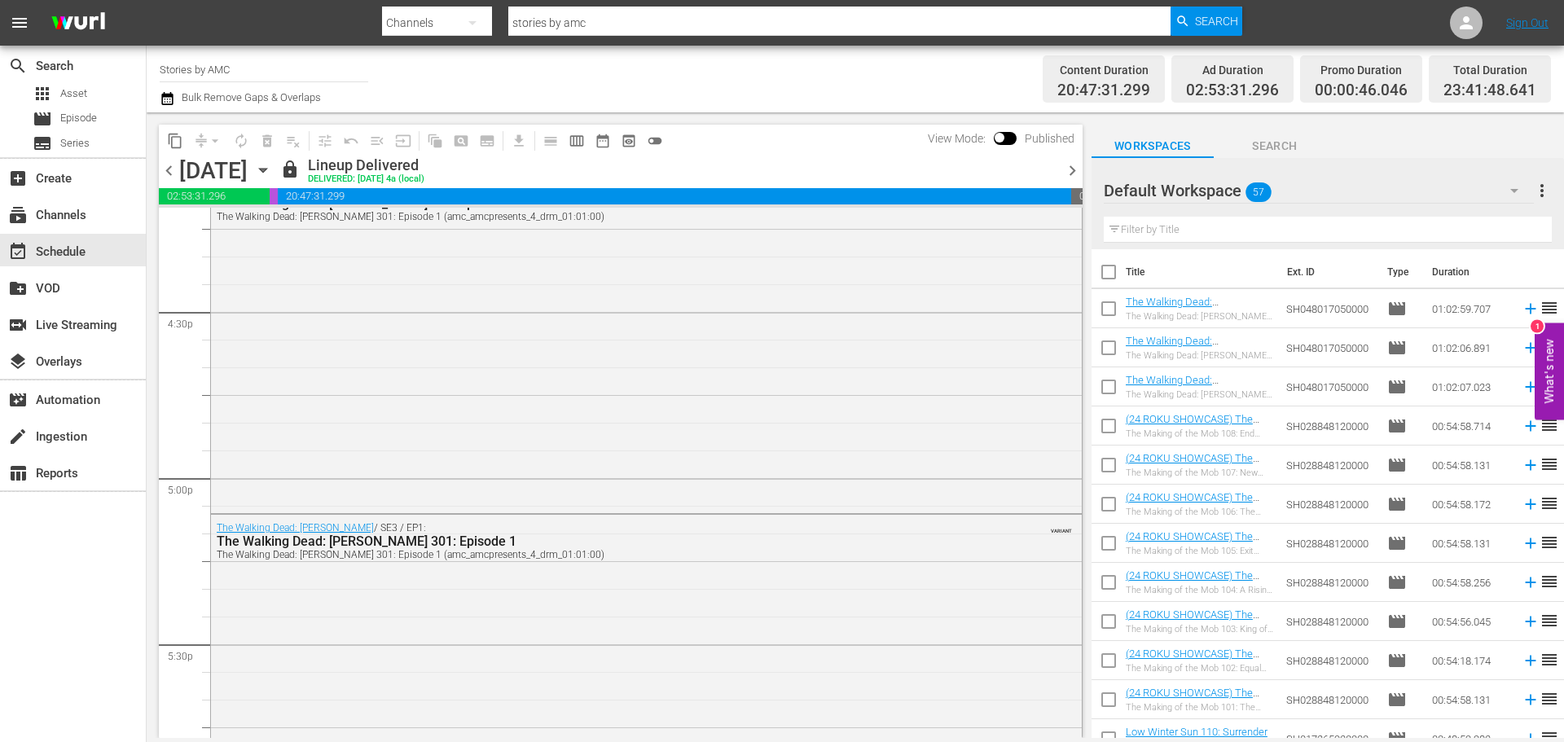
scroll to position [5339, 0]
